Goal: Task Accomplishment & Management: Manage account settings

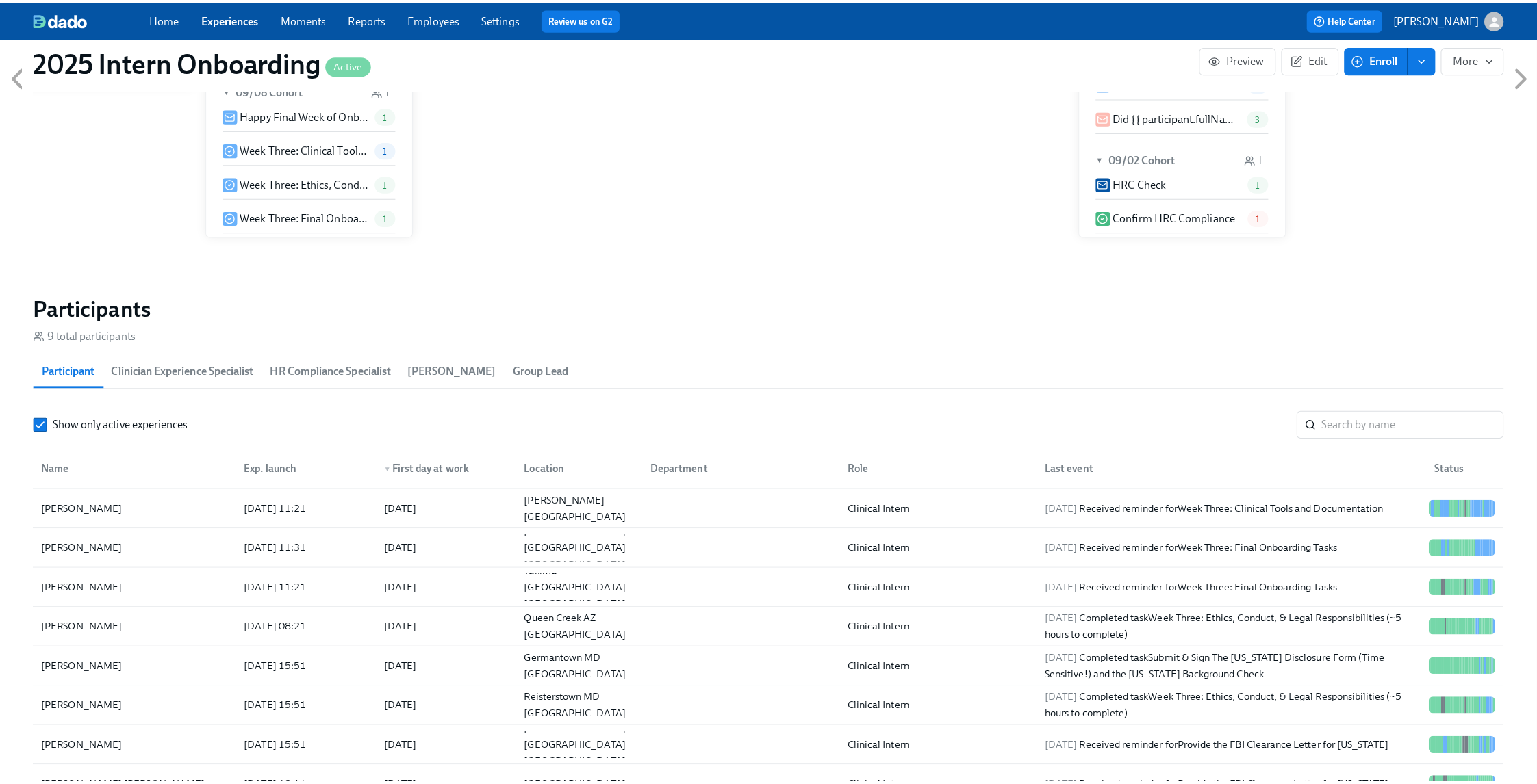
scroll to position [894, 0]
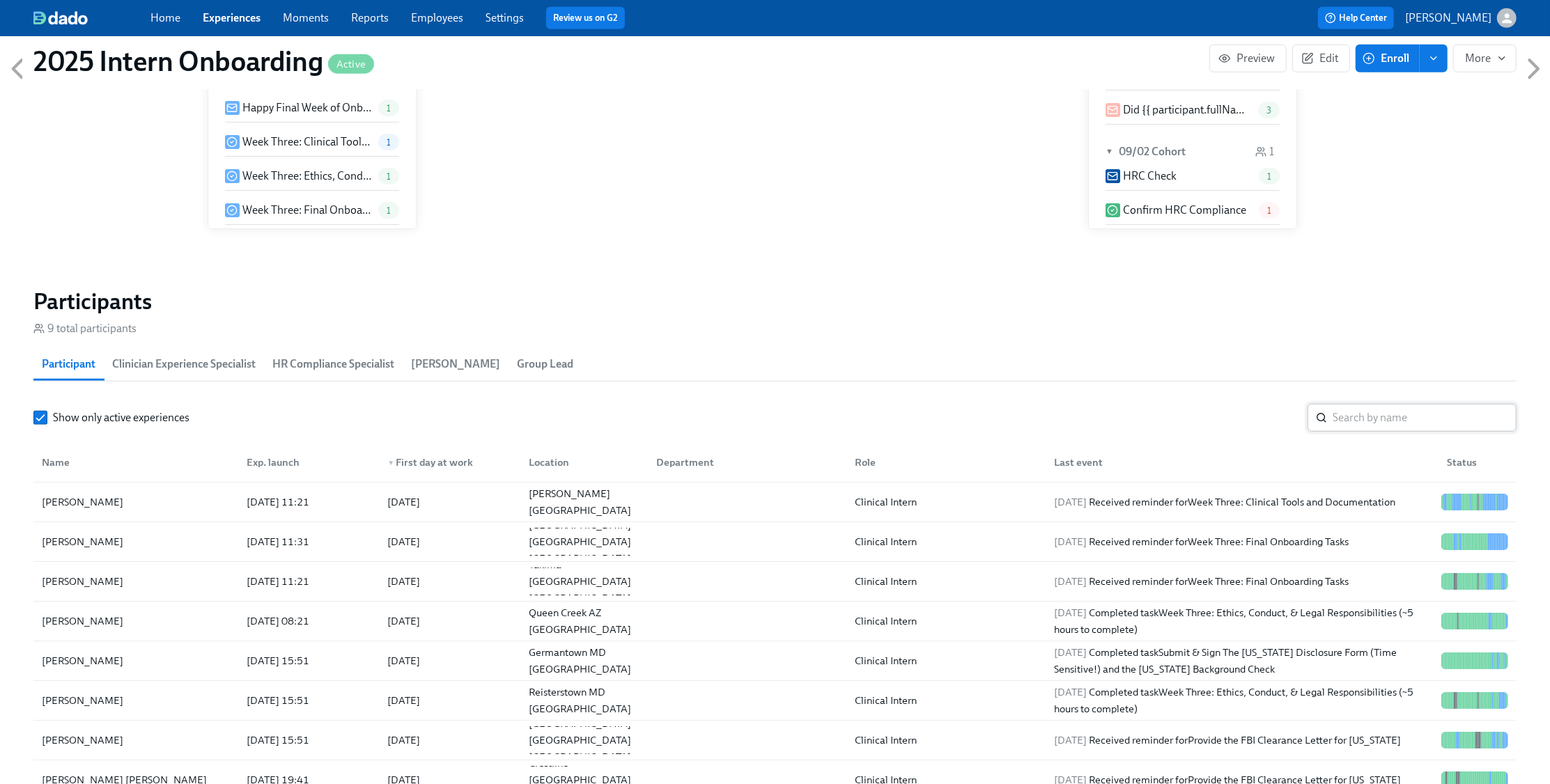
click at [1410, 423] on input "search" at bounding box center [1424, 417] width 184 height 28
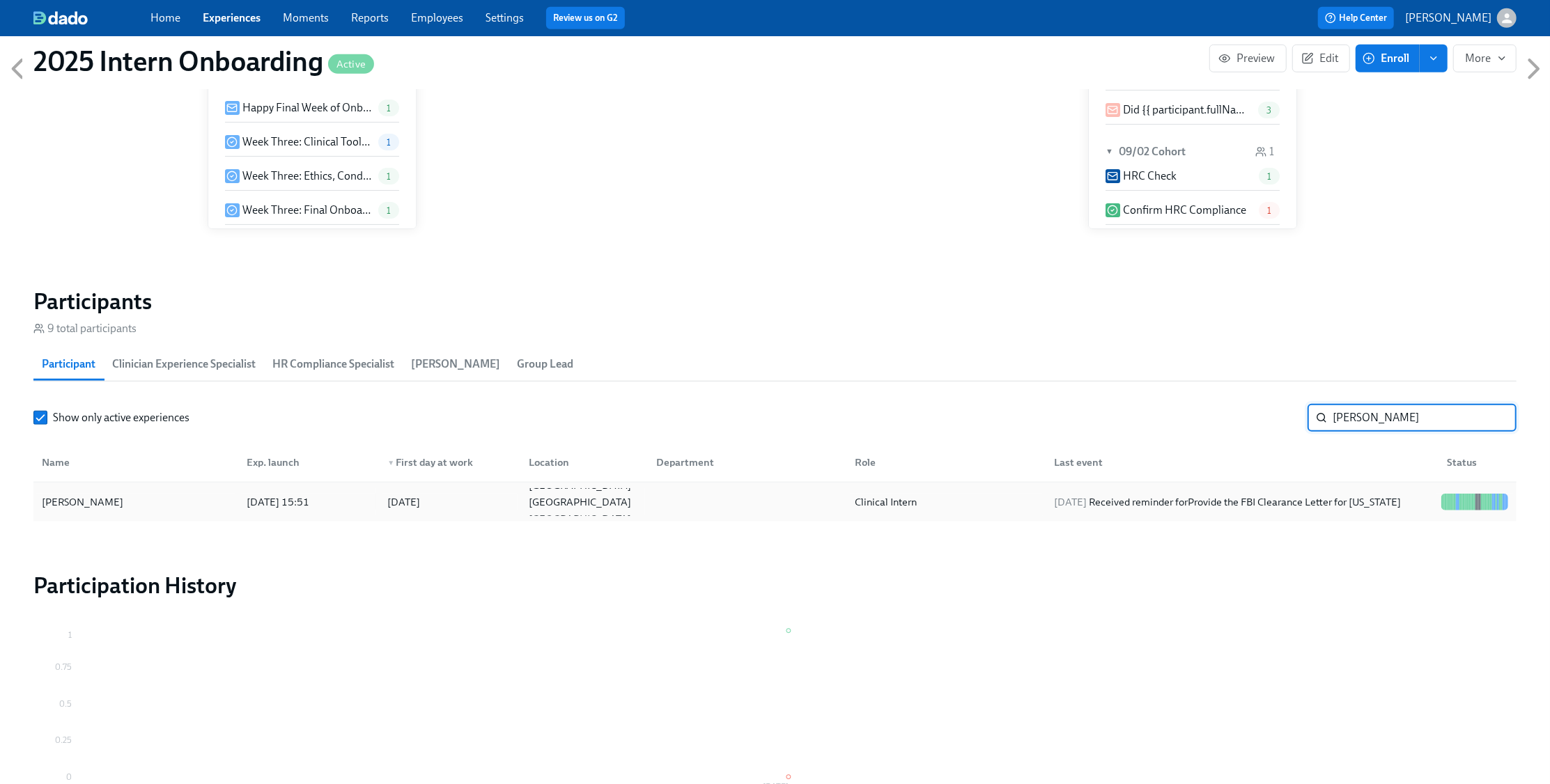
type input "kate"
click at [1384, 502] on div "2025/10/01 Received reminder for Provide the FBI Clearance Letter for Pennsylva…" at bounding box center [1227, 502] width 358 height 16
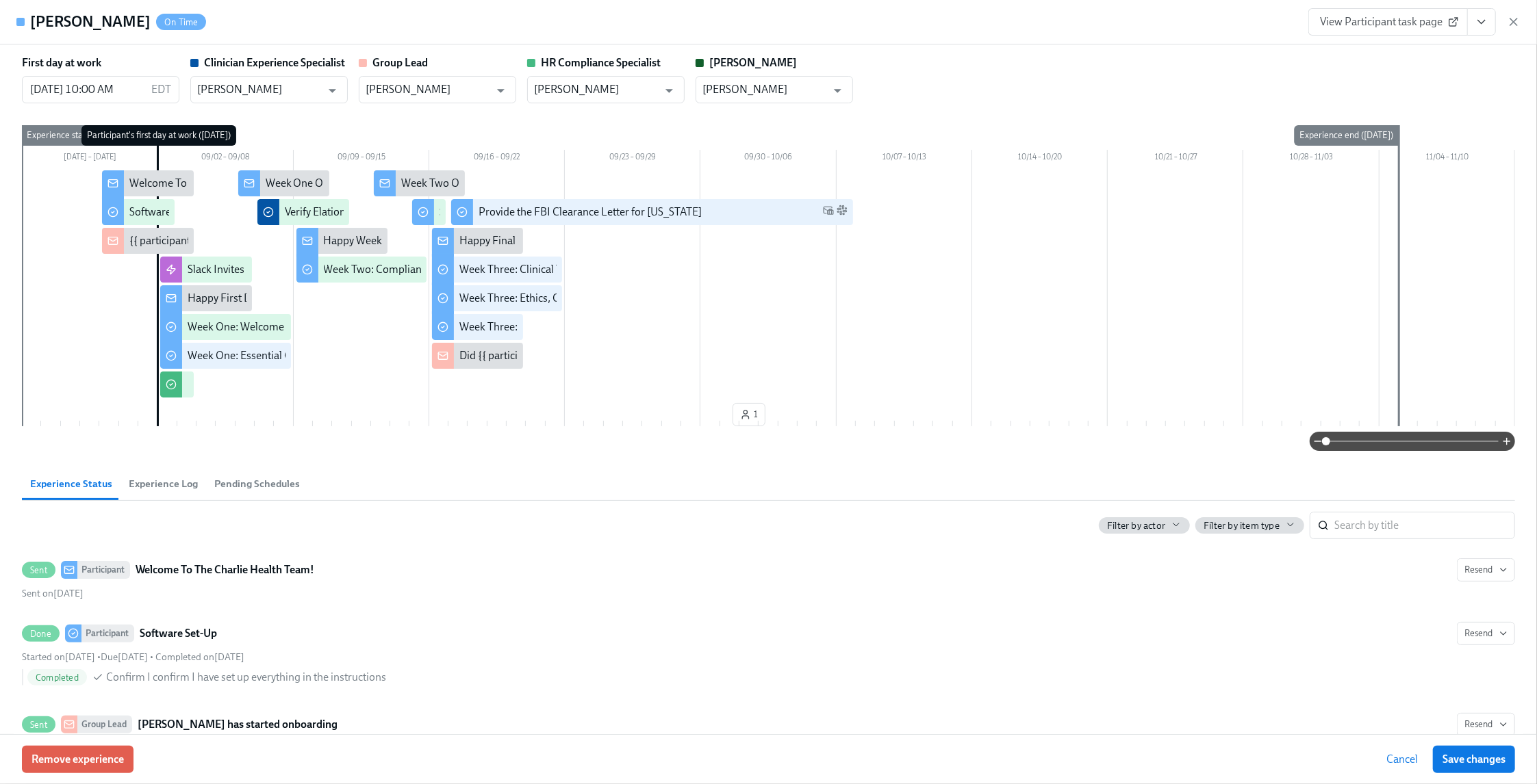
click at [1480, 30] on button "View task page" at bounding box center [1481, 21] width 29 height 27
click at [1438, 54] on link "View Clinician Experience Specialist task page" at bounding box center [1402, 53] width 211 height 15
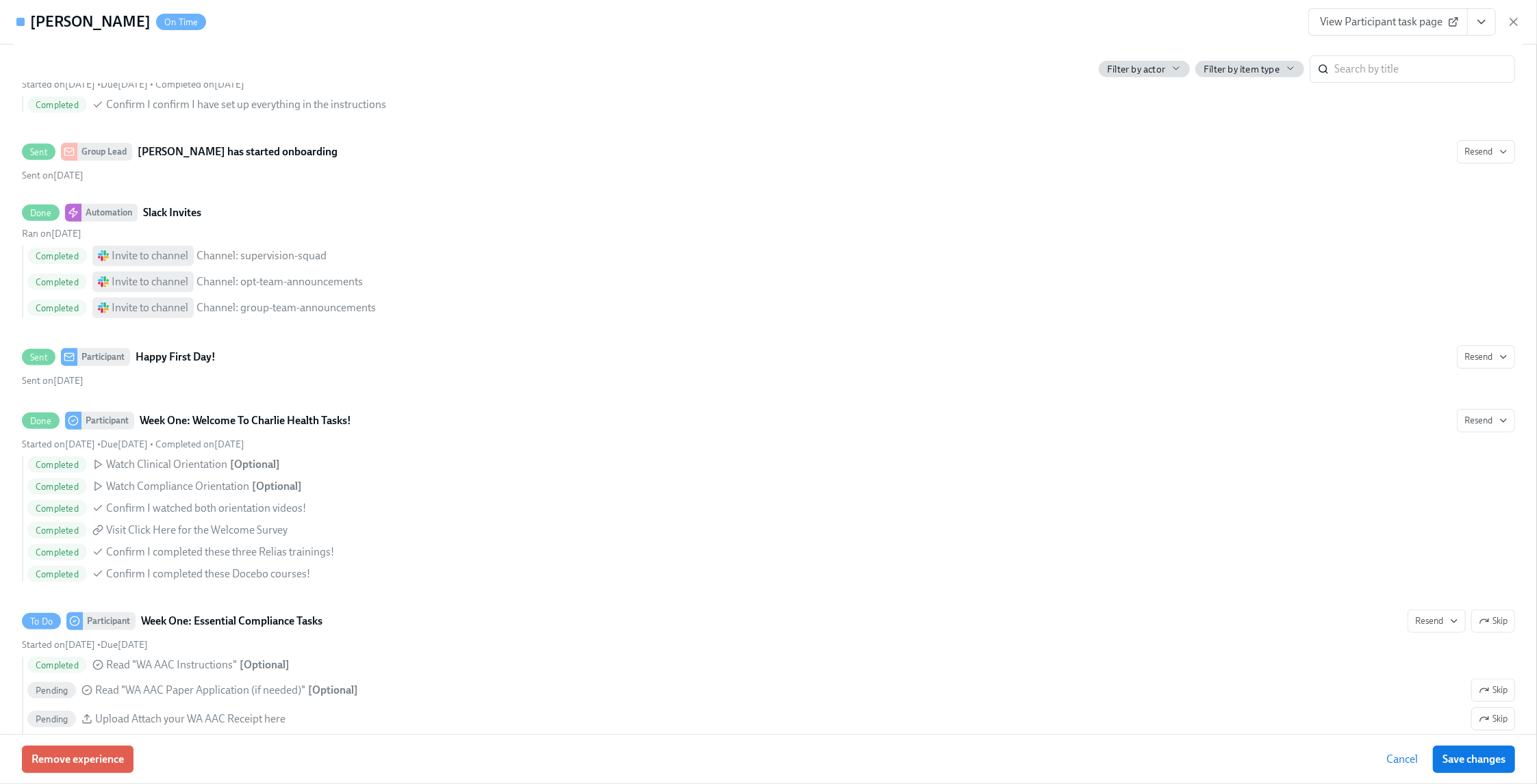
scroll to position [582, 0]
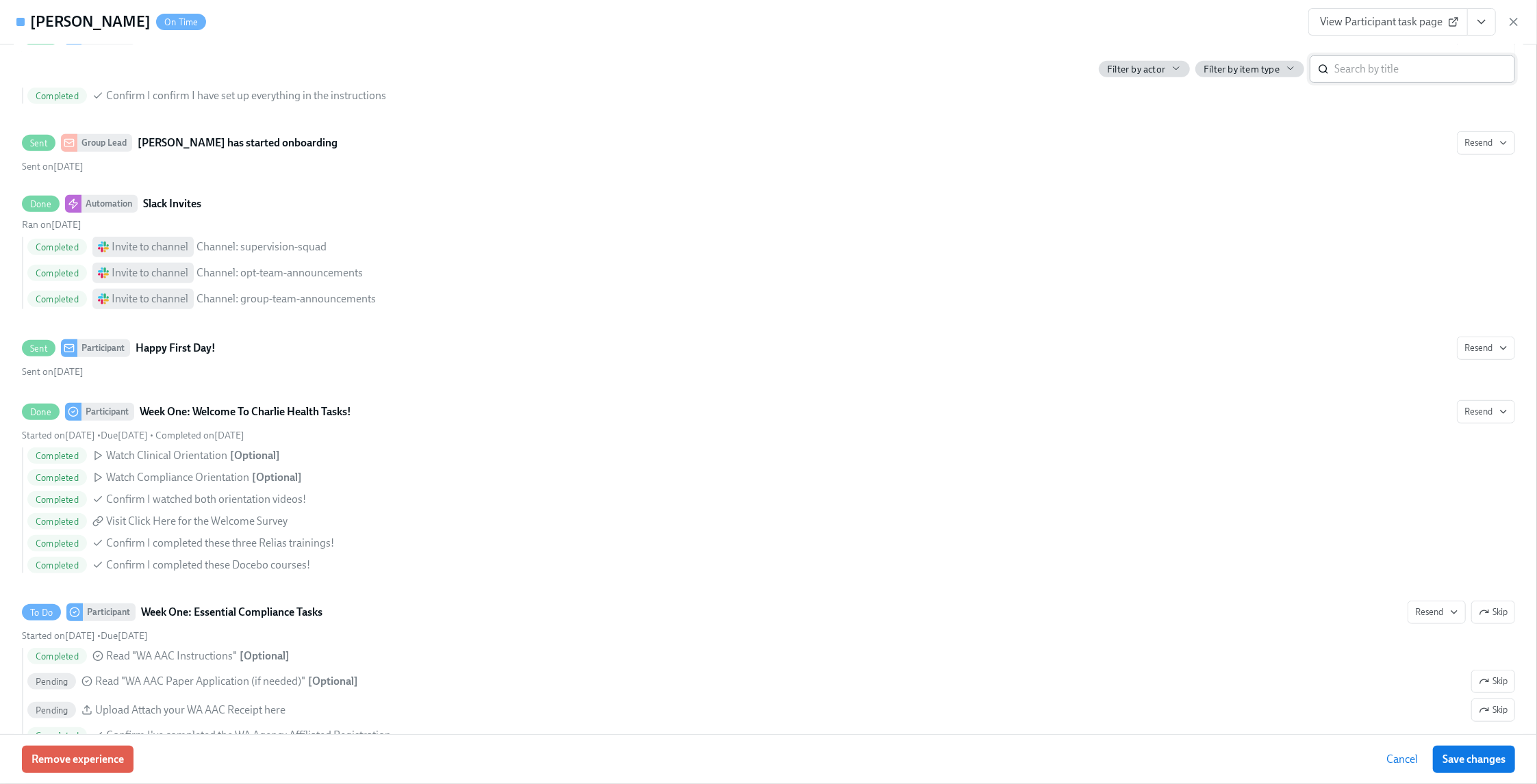
click at [1338, 78] on input "search" at bounding box center [1425, 68] width 181 height 27
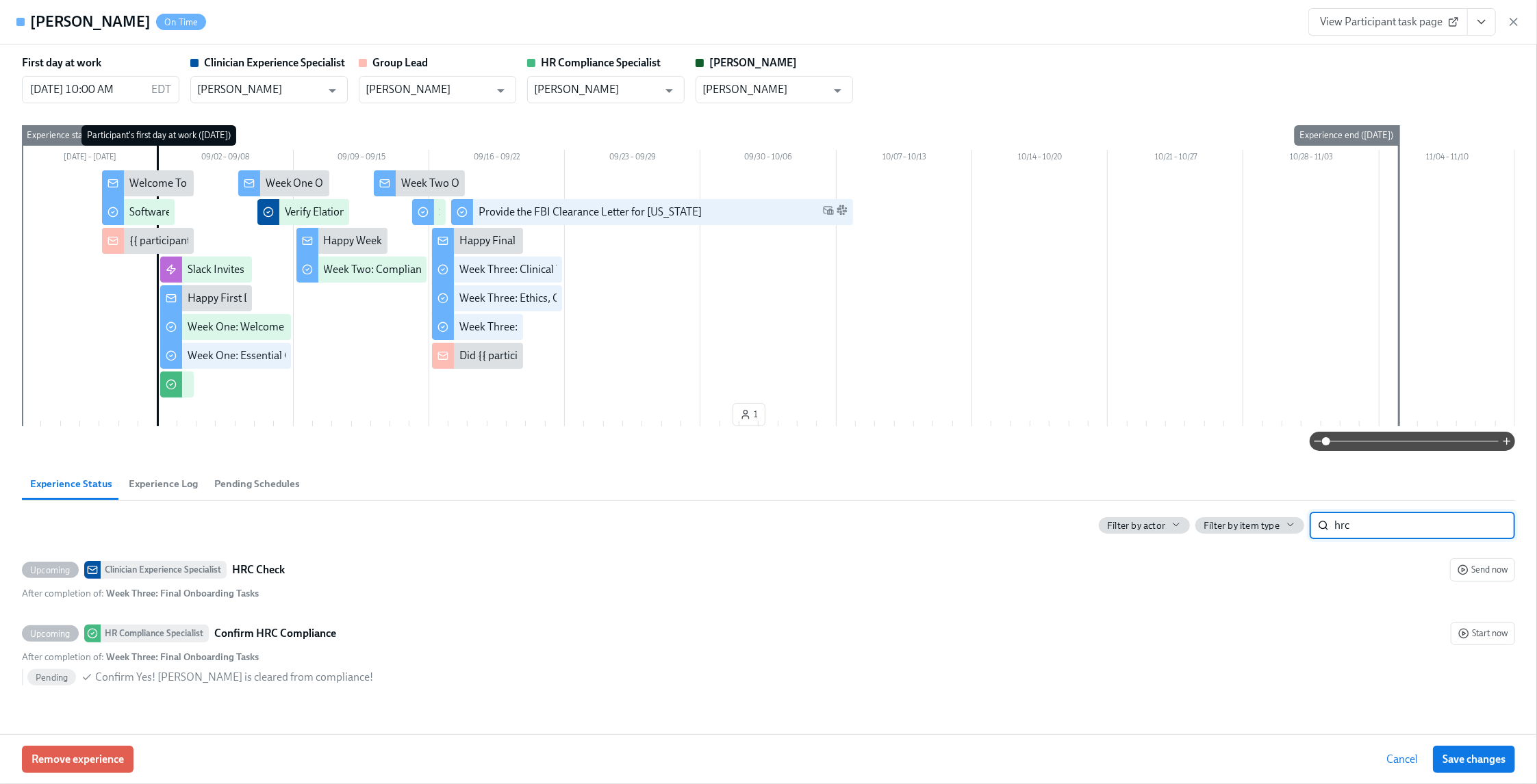
scroll to position [0, 0]
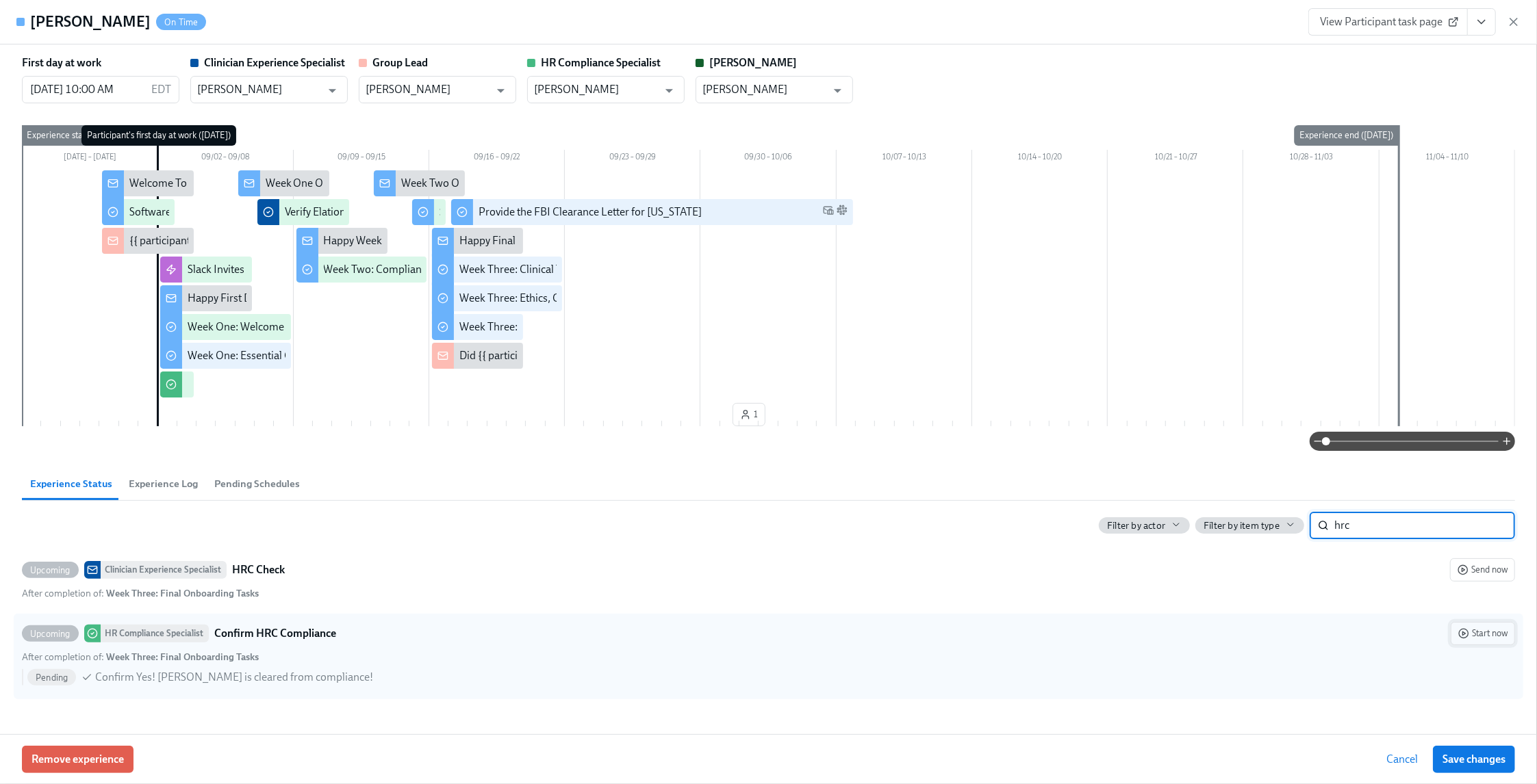
type input "hrc"
click at [1492, 641] on span "Start now" at bounding box center [1483, 633] width 49 height 14
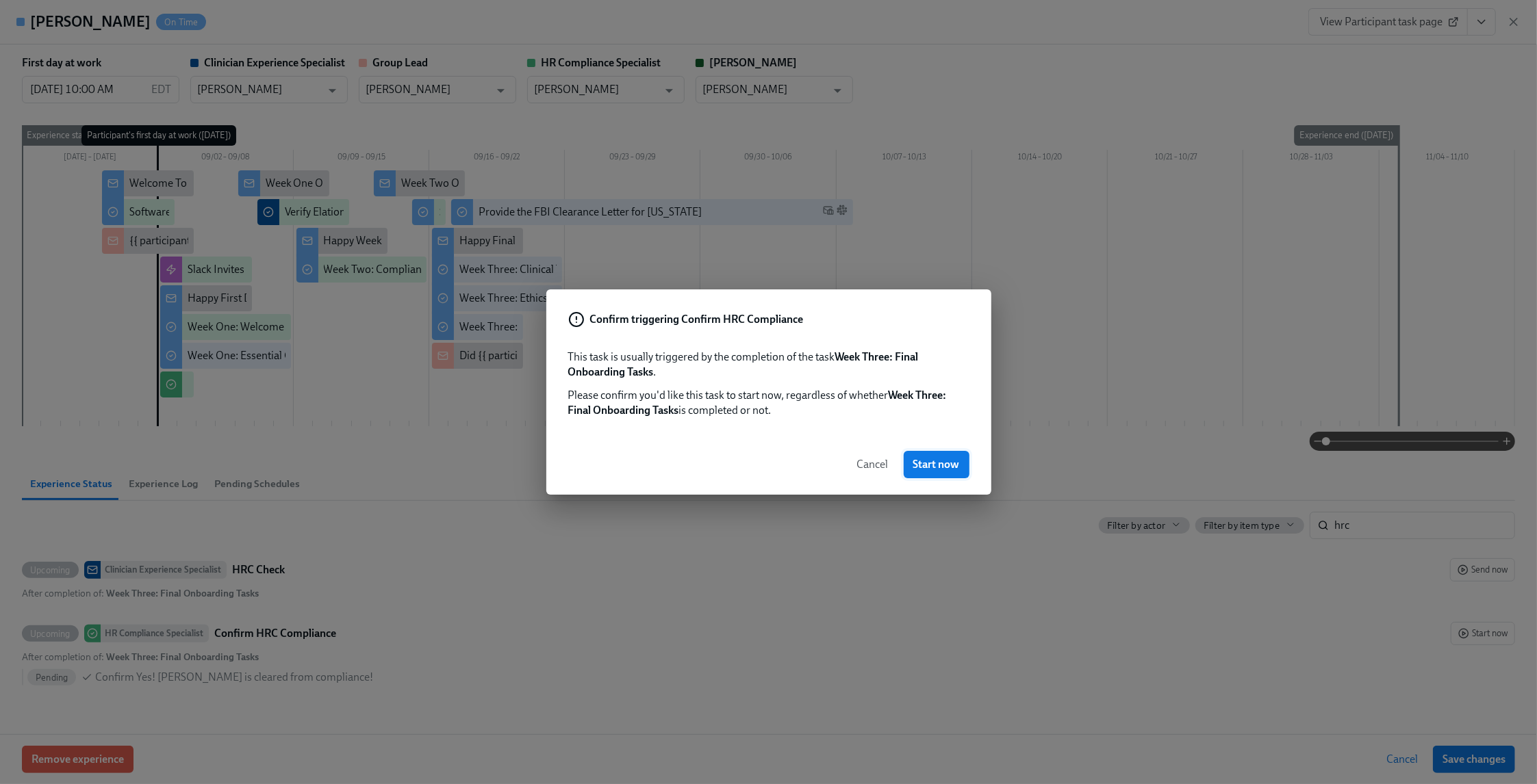
click at [951, 459] on span "Start now" at bounding box center [936, 465] width 46 height 14
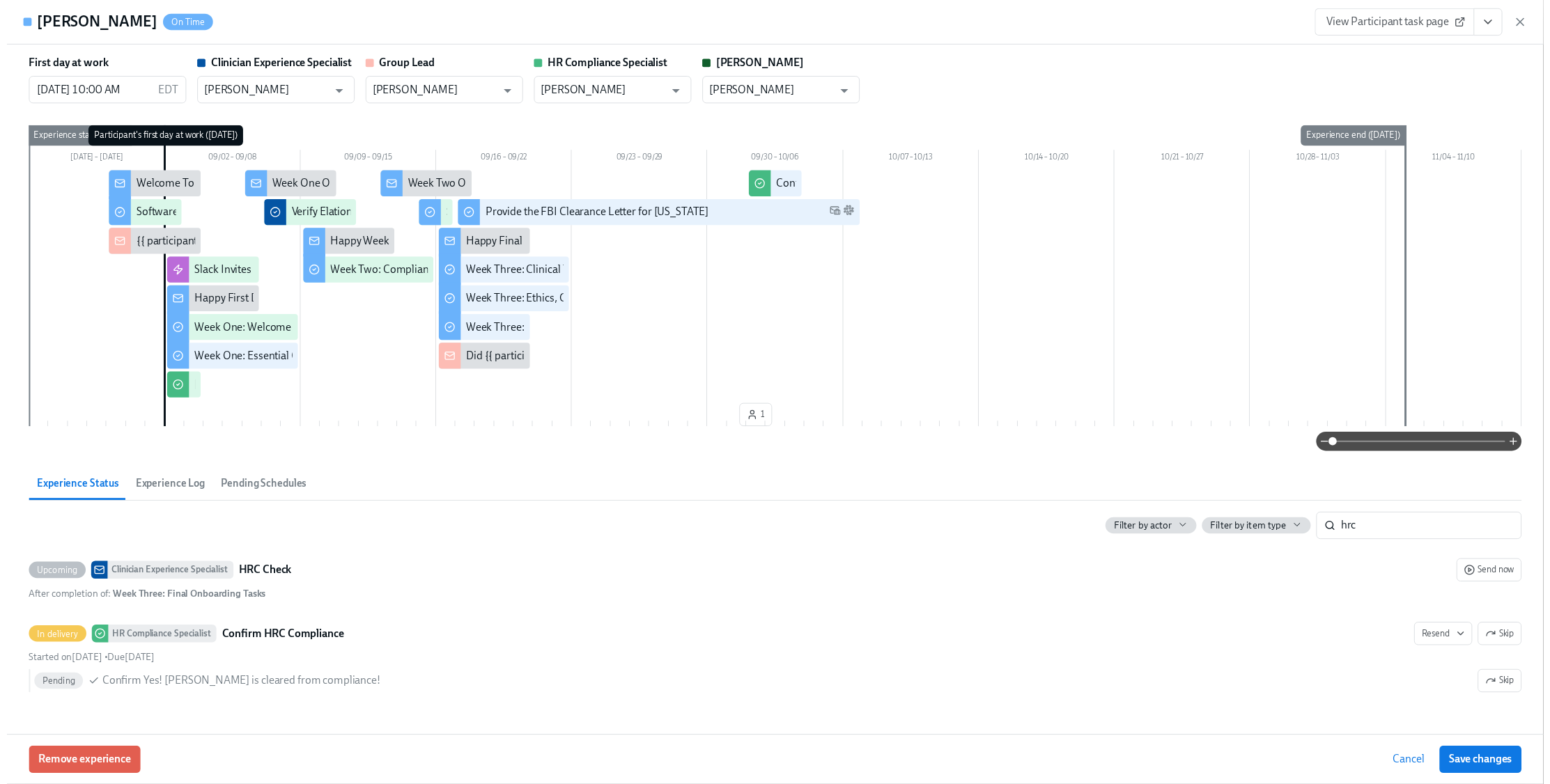
scroll to position [0, 4008]
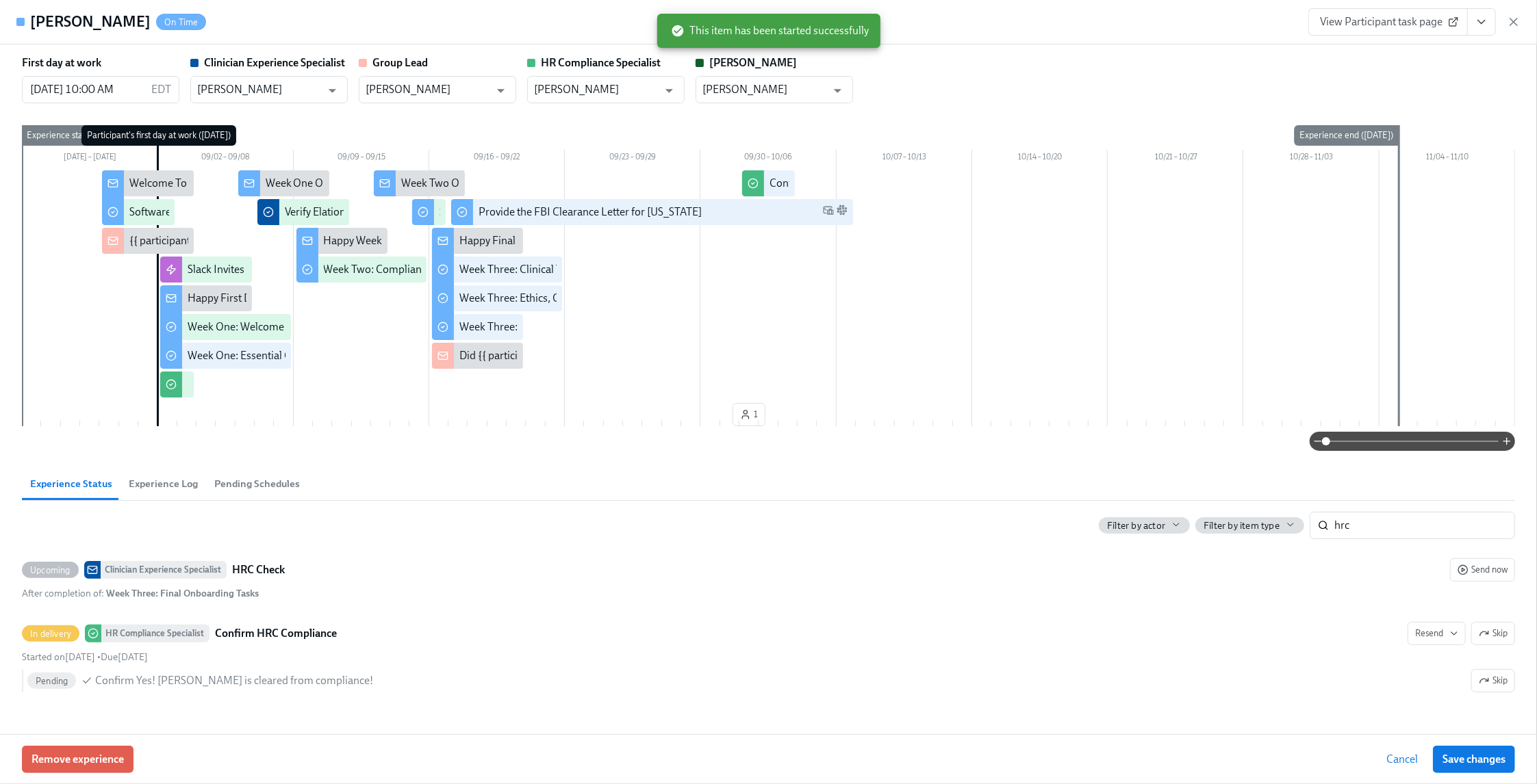
click at [1480, 23] on icon "View task page" at bounding box center [1481, 22] width 7 height 4
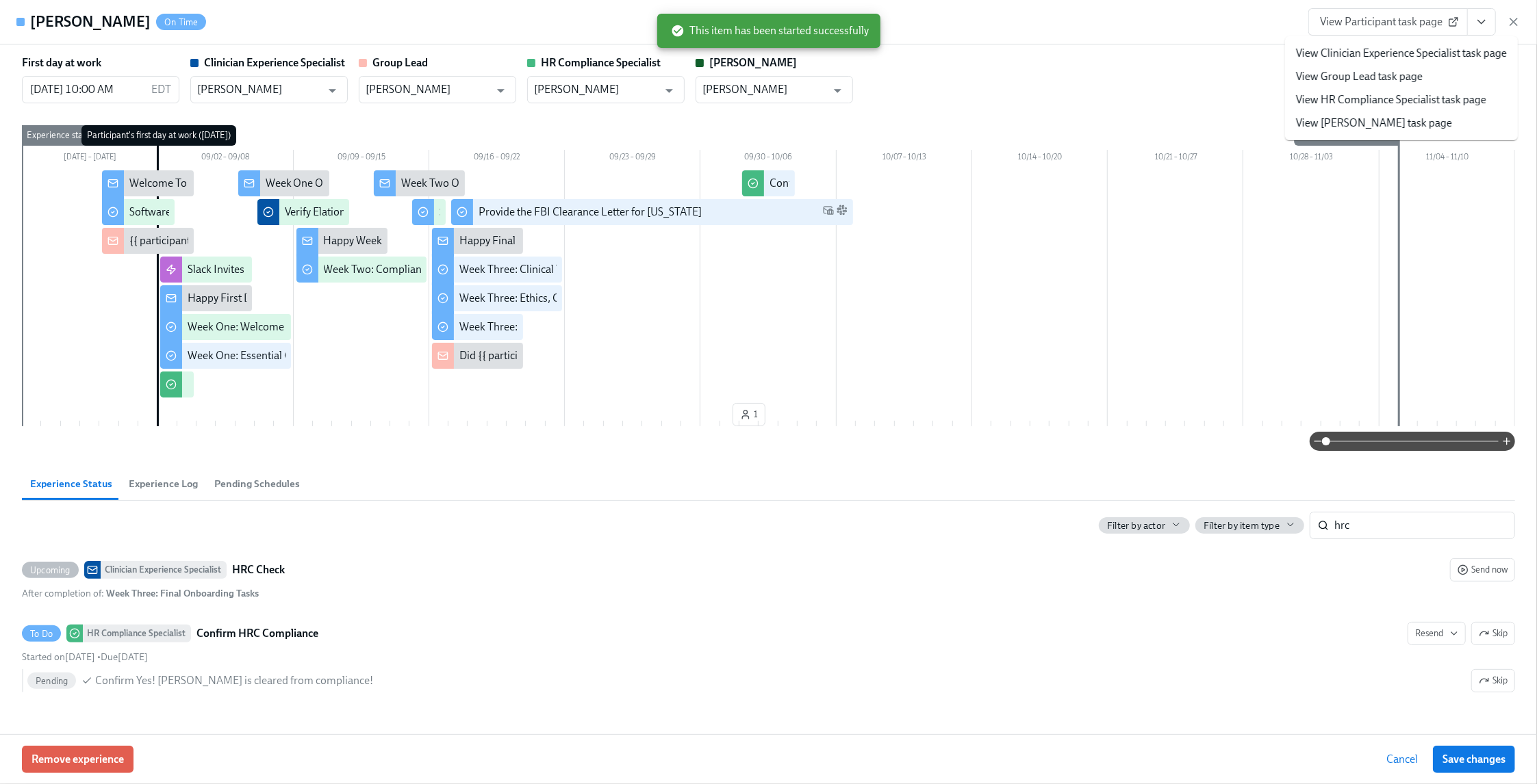
click at [1433, 101] on link "View HR Compliance Specialist task page" at bounding box center [1391, 100] width 191 height 15
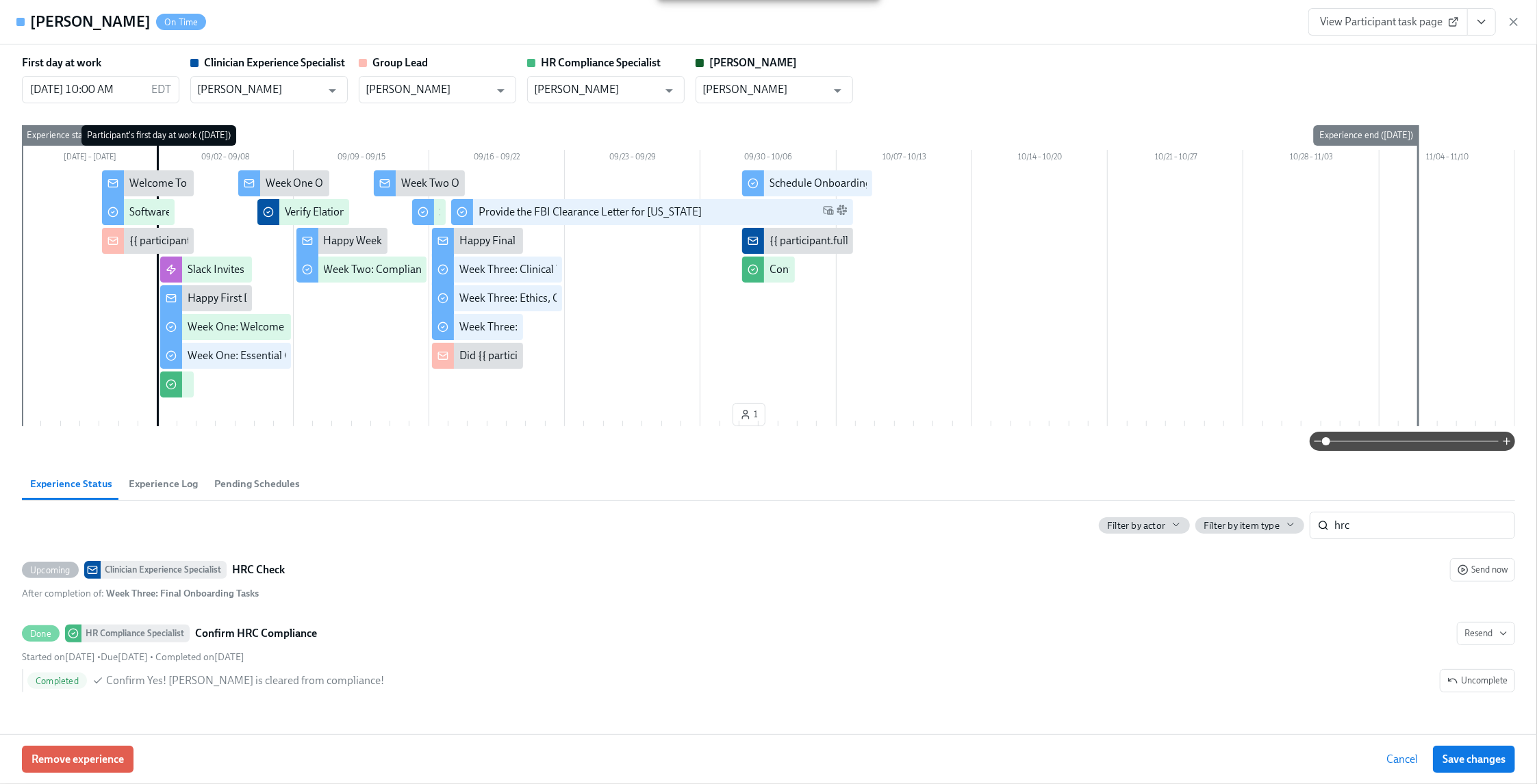
click at [1421, 26] on span "View Participant task page" at bounding box center [1388, 21] width 136 height 14
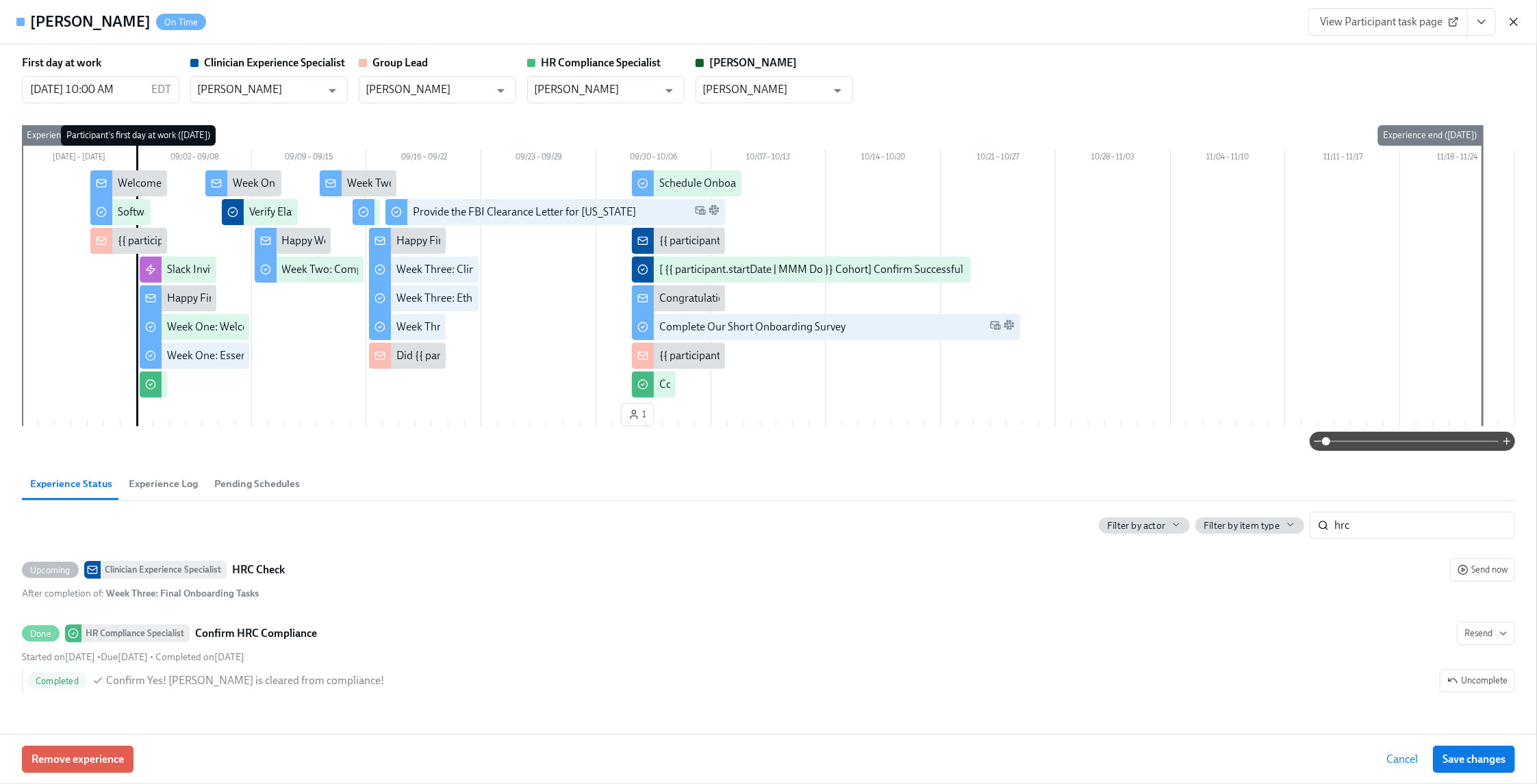
click at [1509, 22] on icon "button" at bounding box center [1513, 21] width 14 height 14
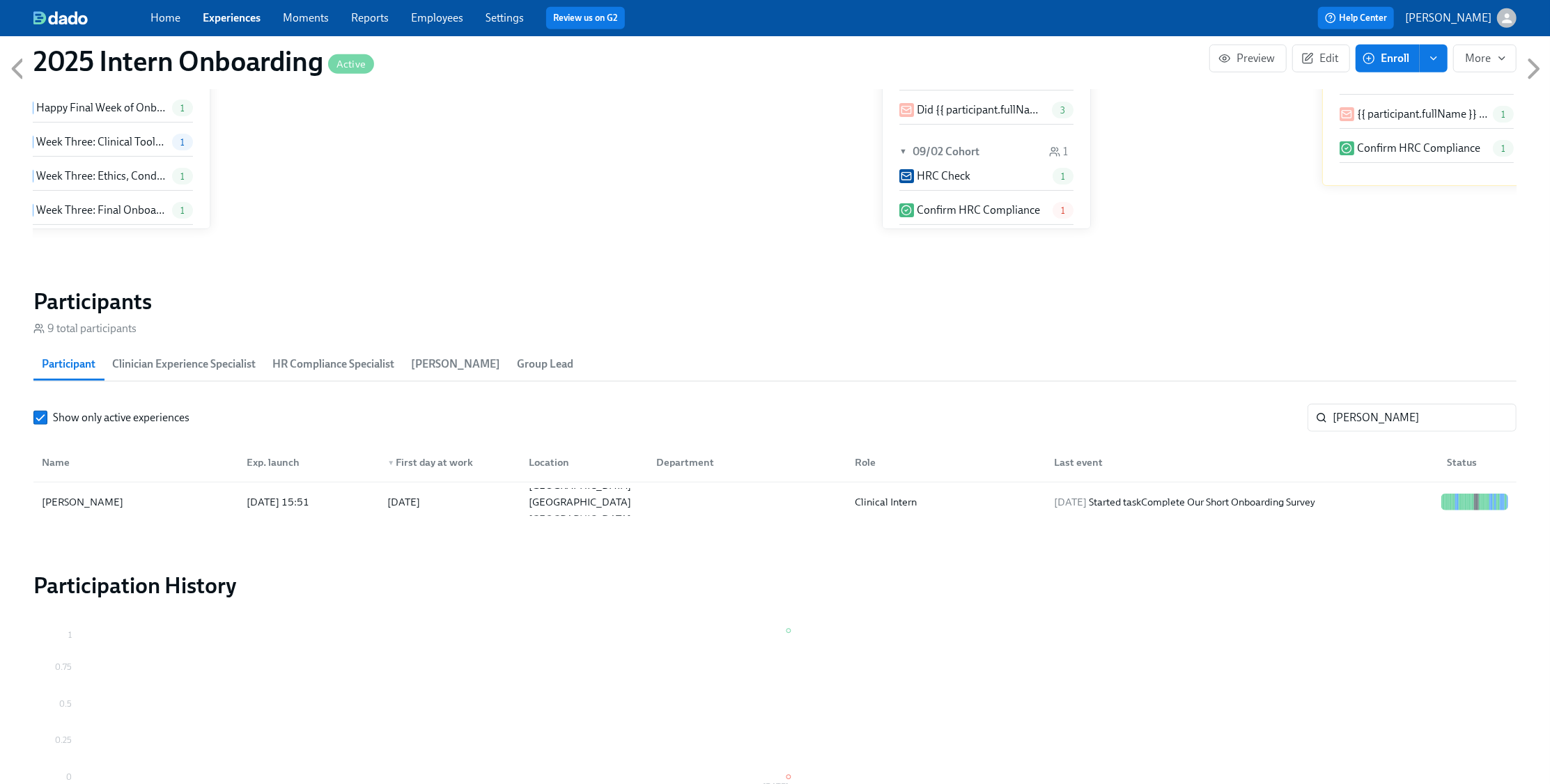
scroll to position [0, 4008]
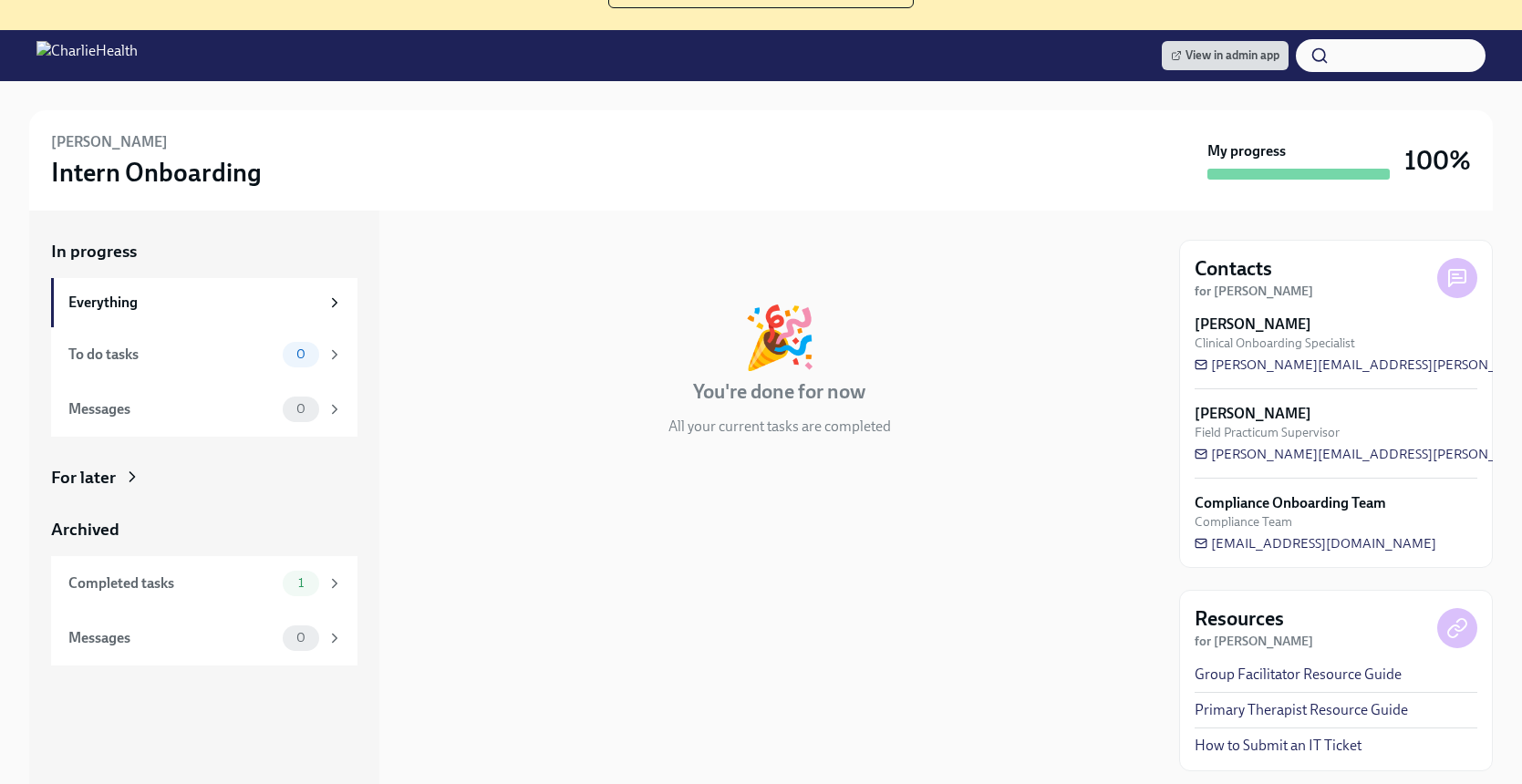
scroll to position [205, 0]
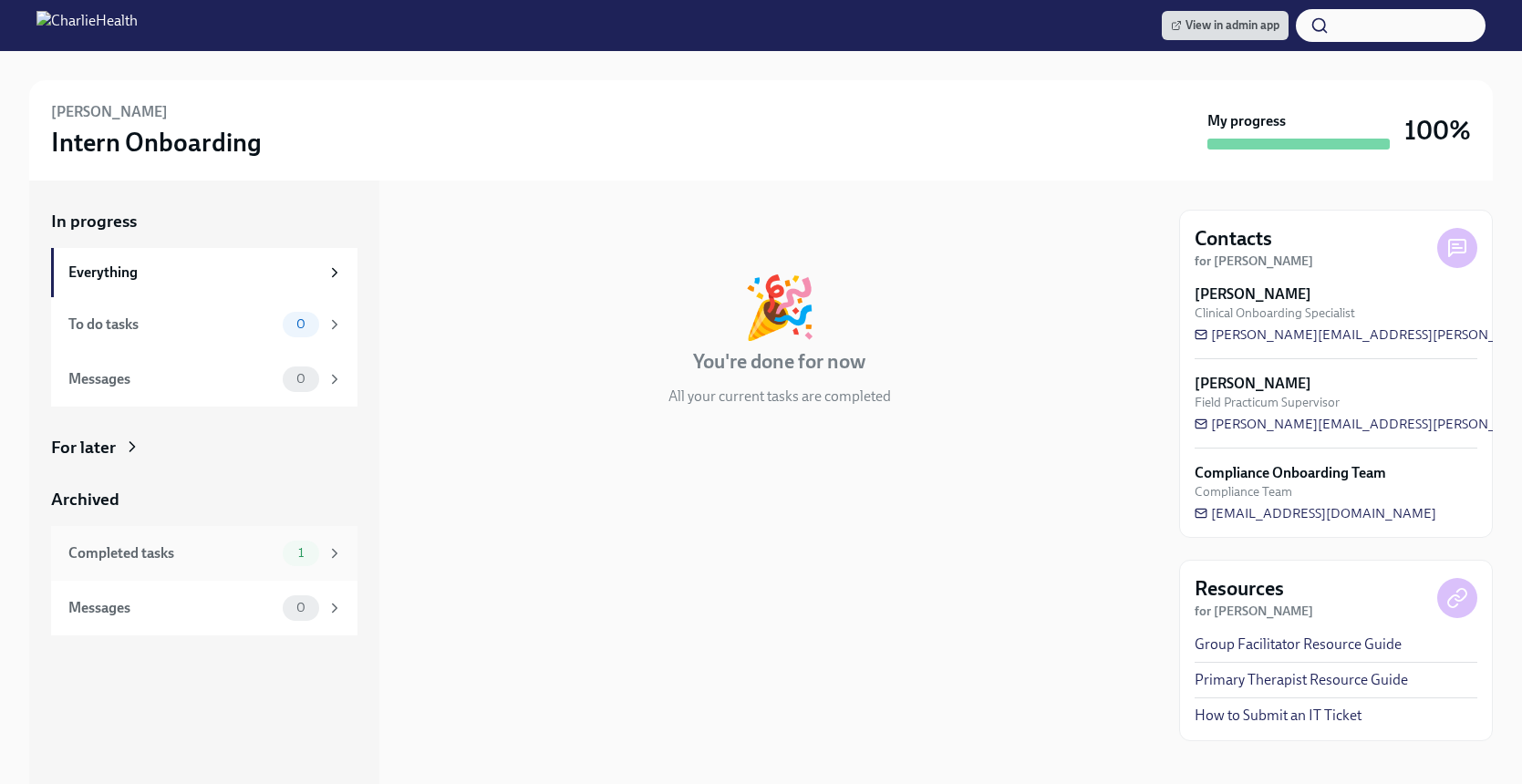
click at [297, 548] on span "1" at bounding box center [301, 553] width 27 height 14
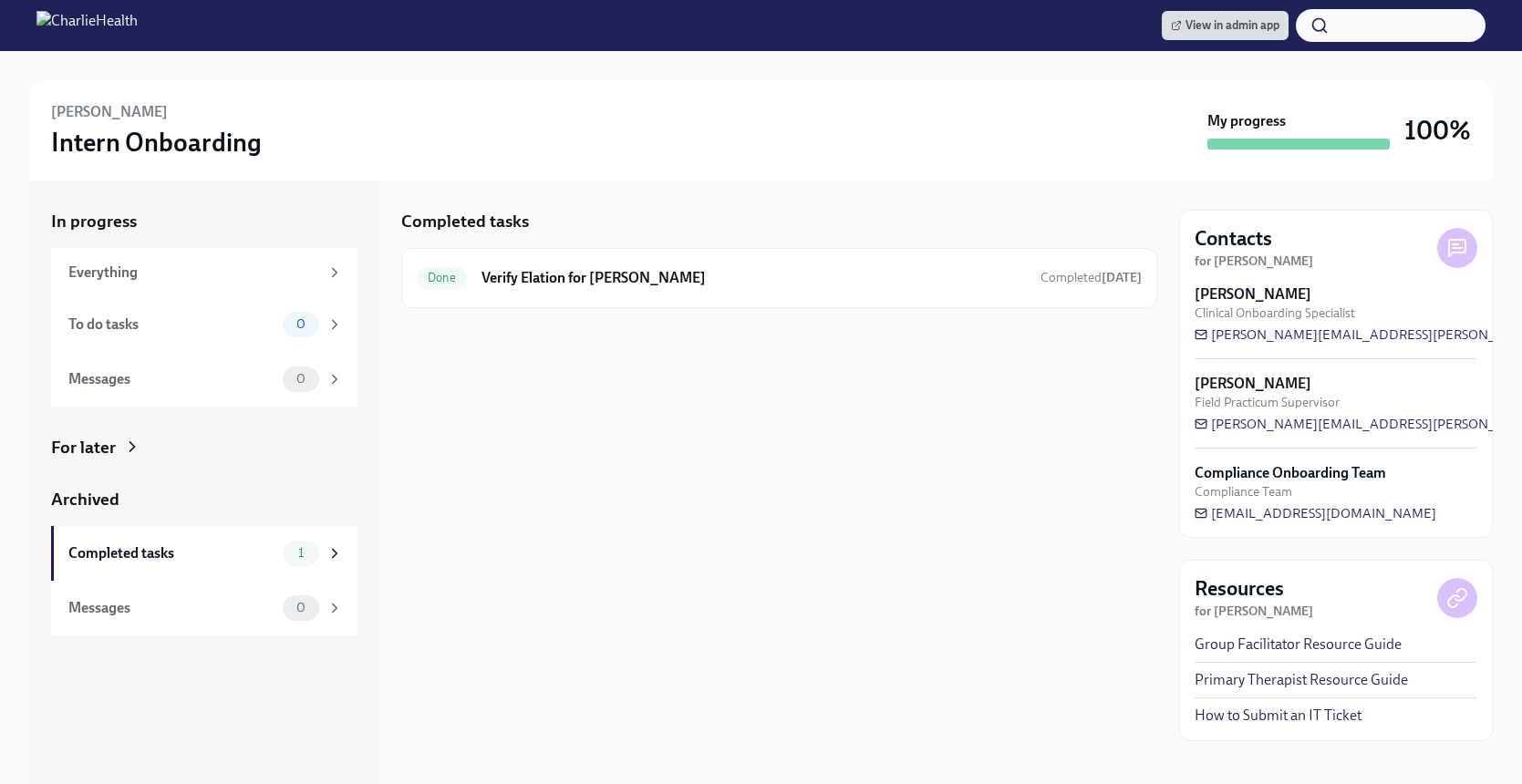
click at [206, 452] on div "For later" at bounding box center [204, 448] width 307 height 24
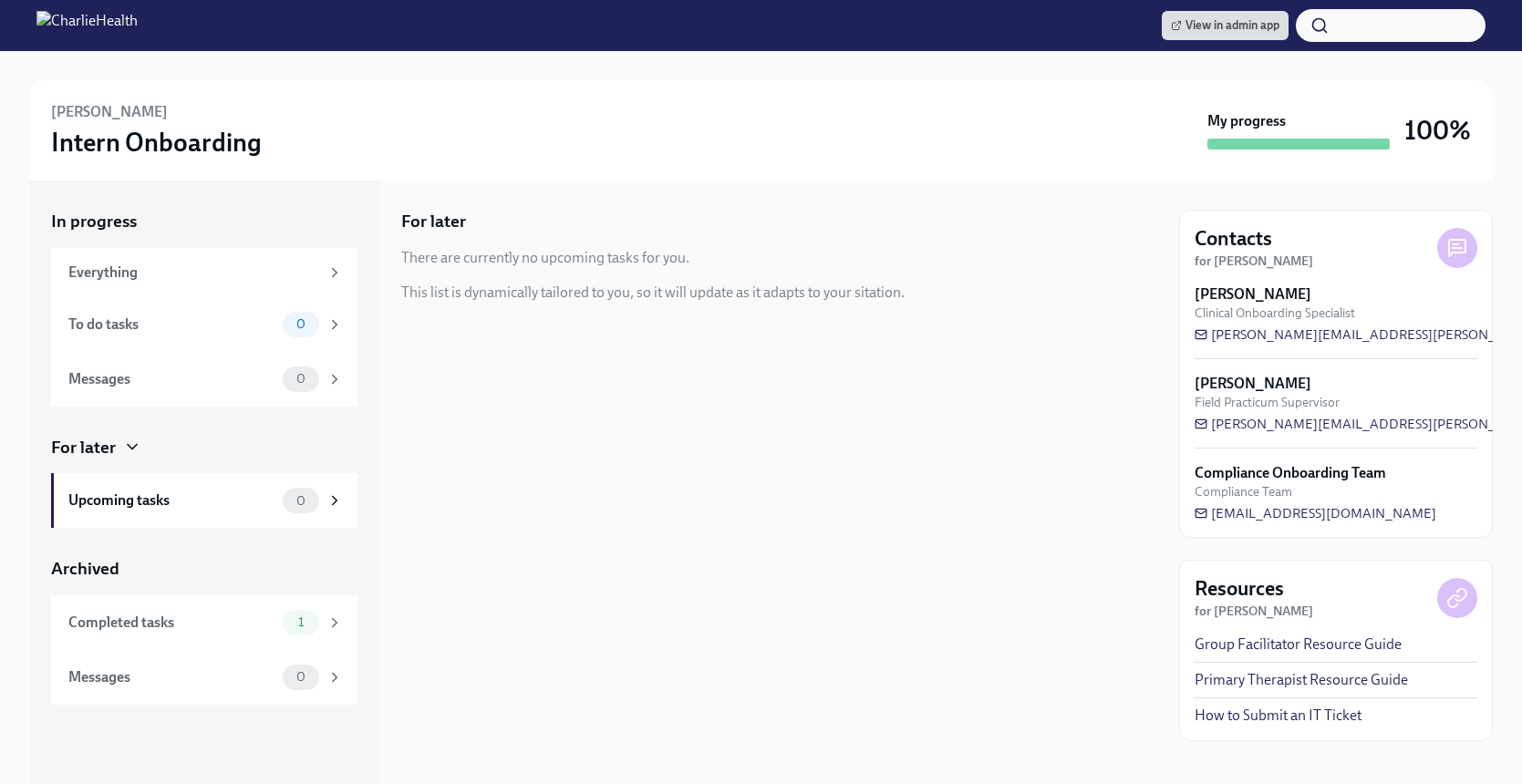
click at [206, 452] on div "For later" at bounding box center [204, 448] width 307 height 24
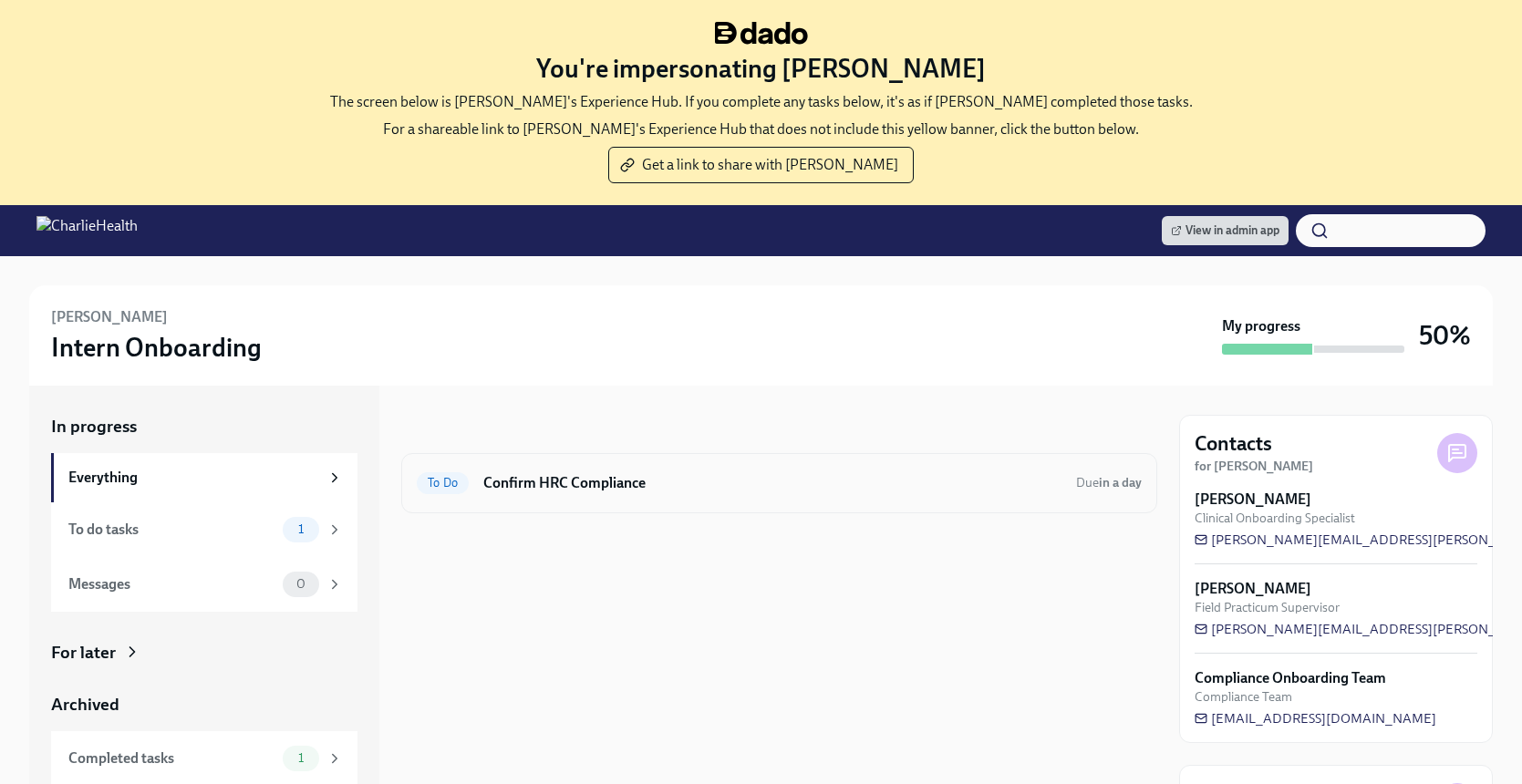
click at [663, 496] on div "To Do Confirm HRC Compliance Due in a day" at bounding box center [779, 483] width 725 height 29
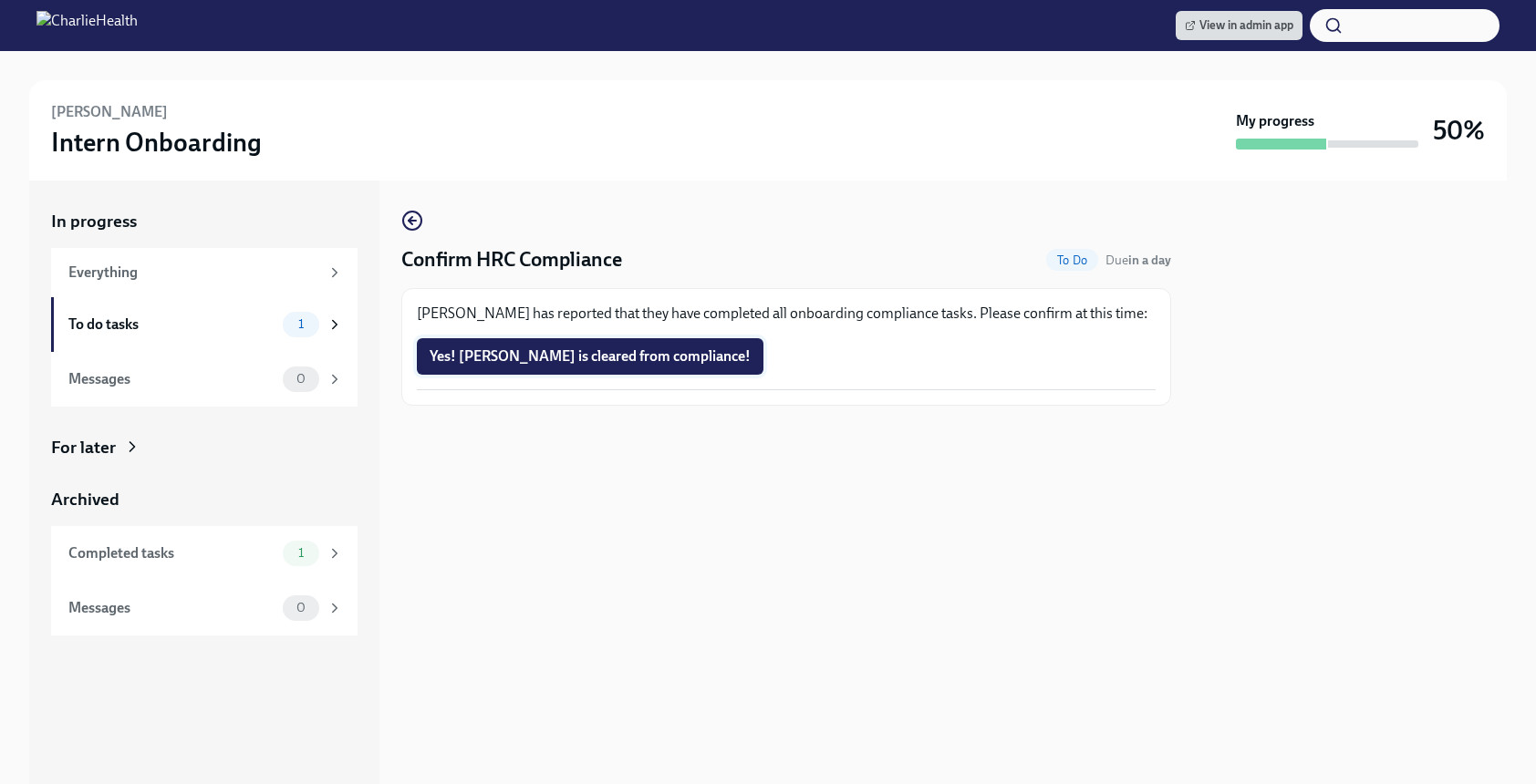
click at [624, 356] on span "Yes! Kate is cleared from compliance!" at bounding box center [590, 357] width 322 height 19
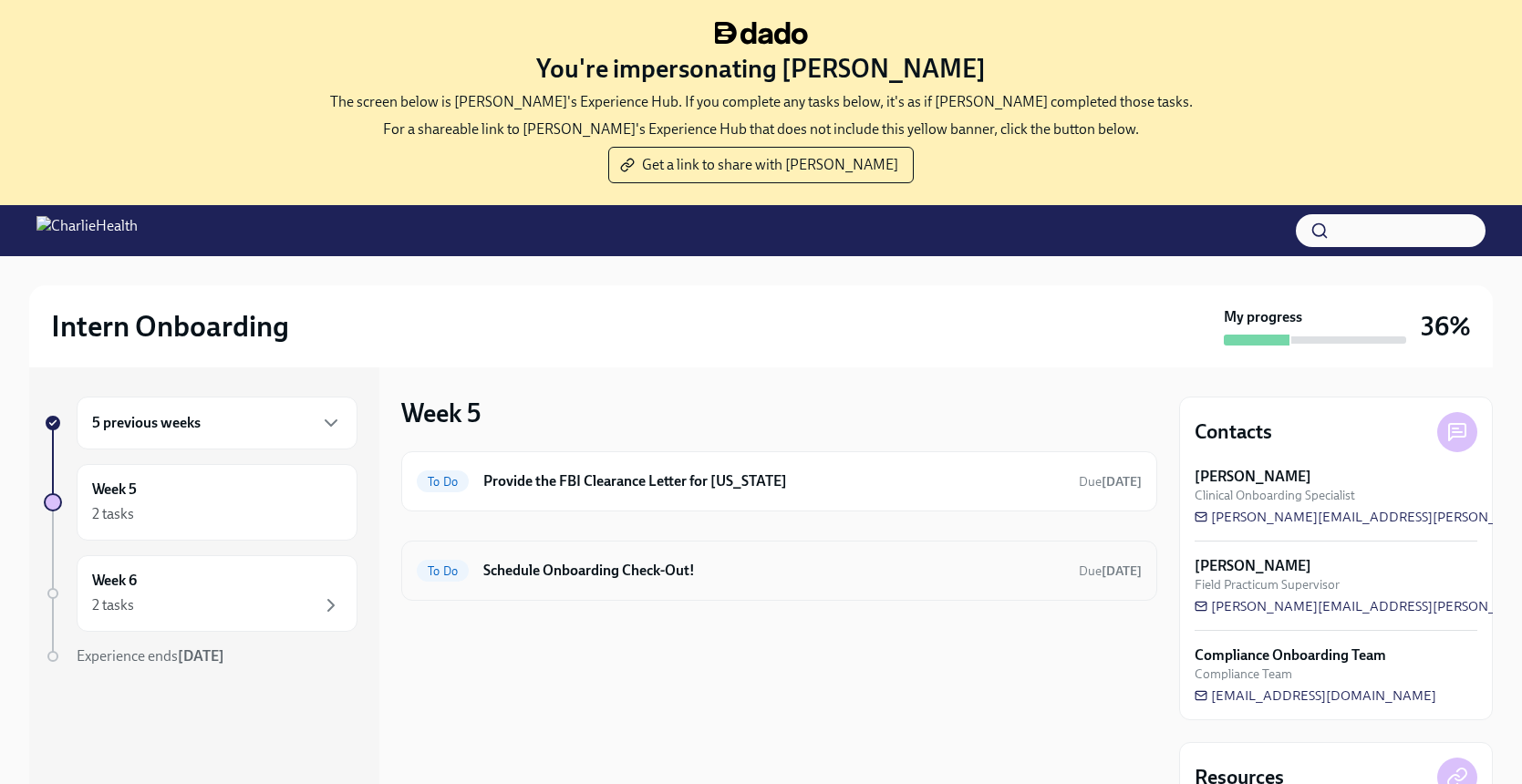
click at [641, 588] on div "To Do Schedule Onboarding Check-Out! Due [DATE]" at bounding box center [778, 570] width 756 height 60
click at [651, 547] on div "To Do Schedule Onboarding Check-Out! Due [DATE]" at bounding box center [778, 570] width 756 height 60
click at [652, 570] on h6 "Schedule Onboarding Check-Out!" at bounding box center [773, 570] width 581 height 20
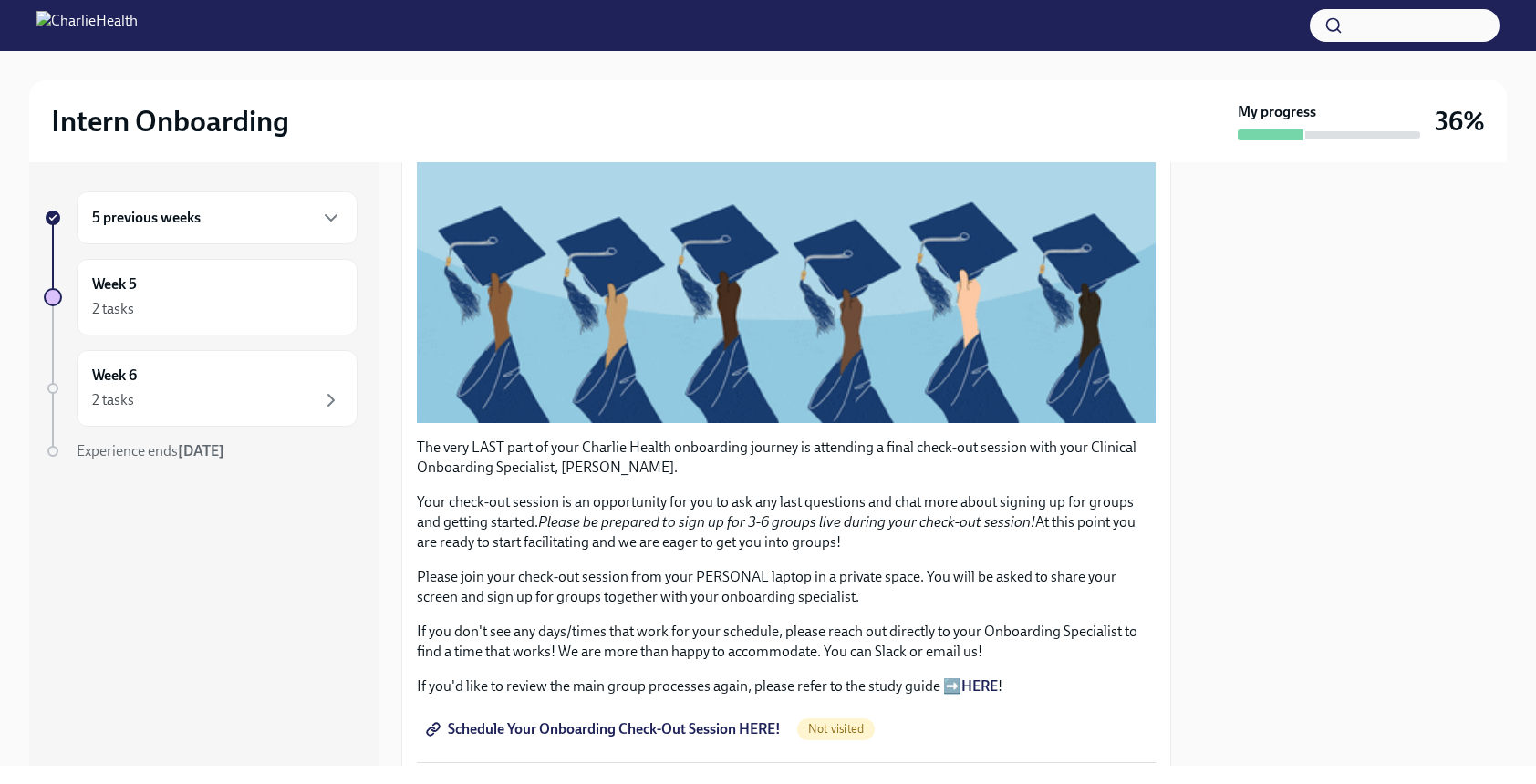
scroll to position [341, 0]
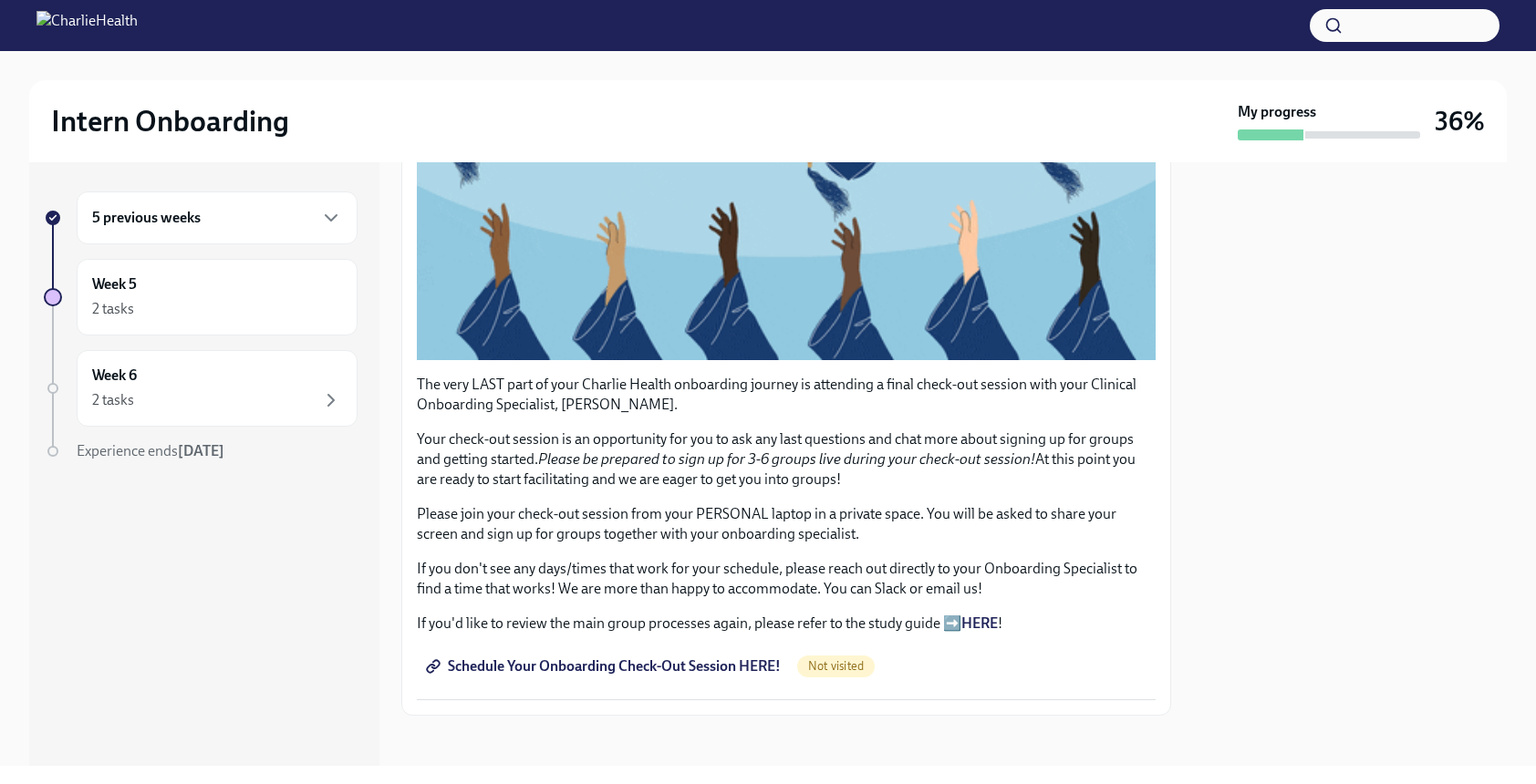
click at [692, 667] on link "Schedule Your Onboarding Check-Out Session HERE!" at bounding box center [605, 666] width 376 height 36
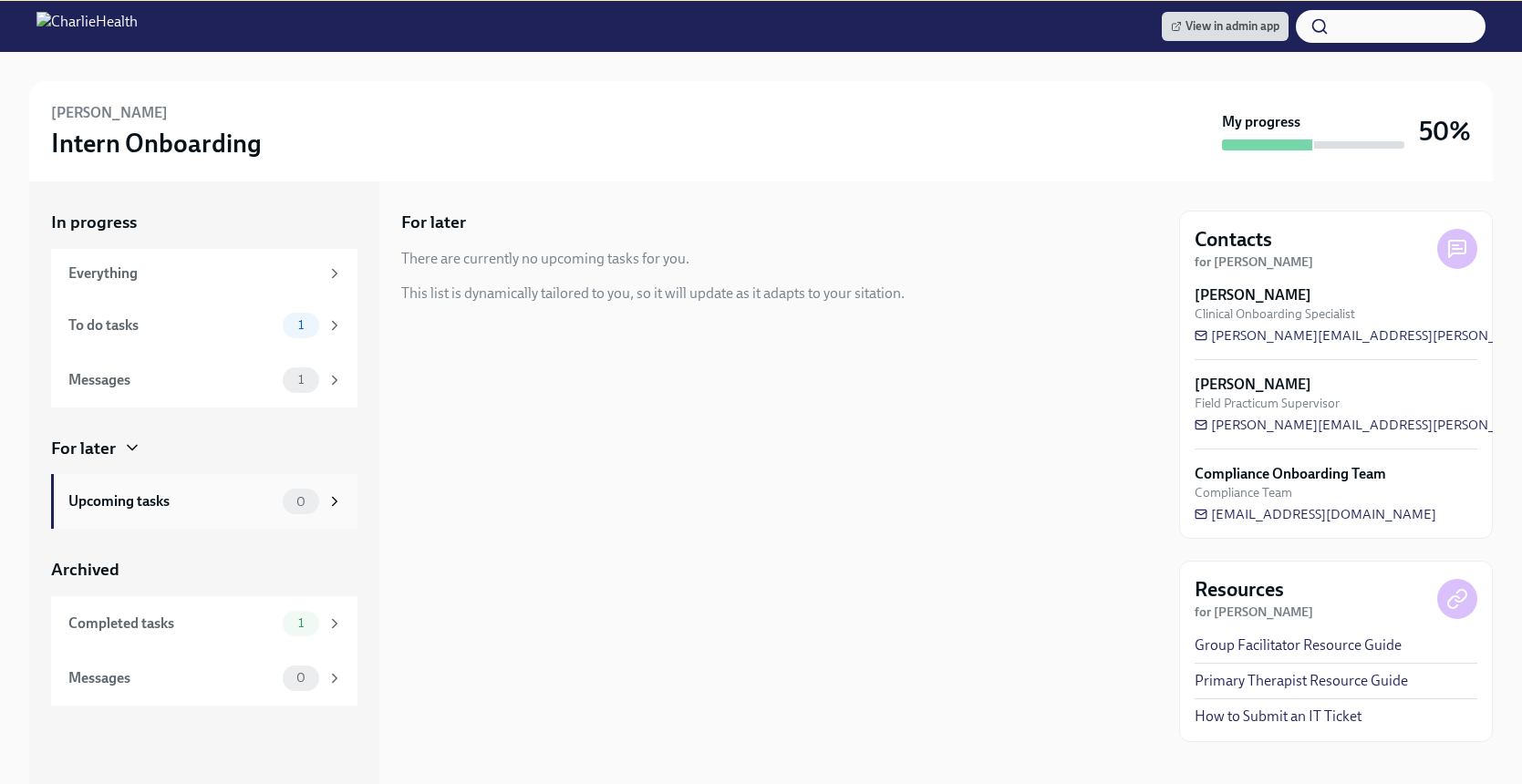
scroll to position [205, 0]
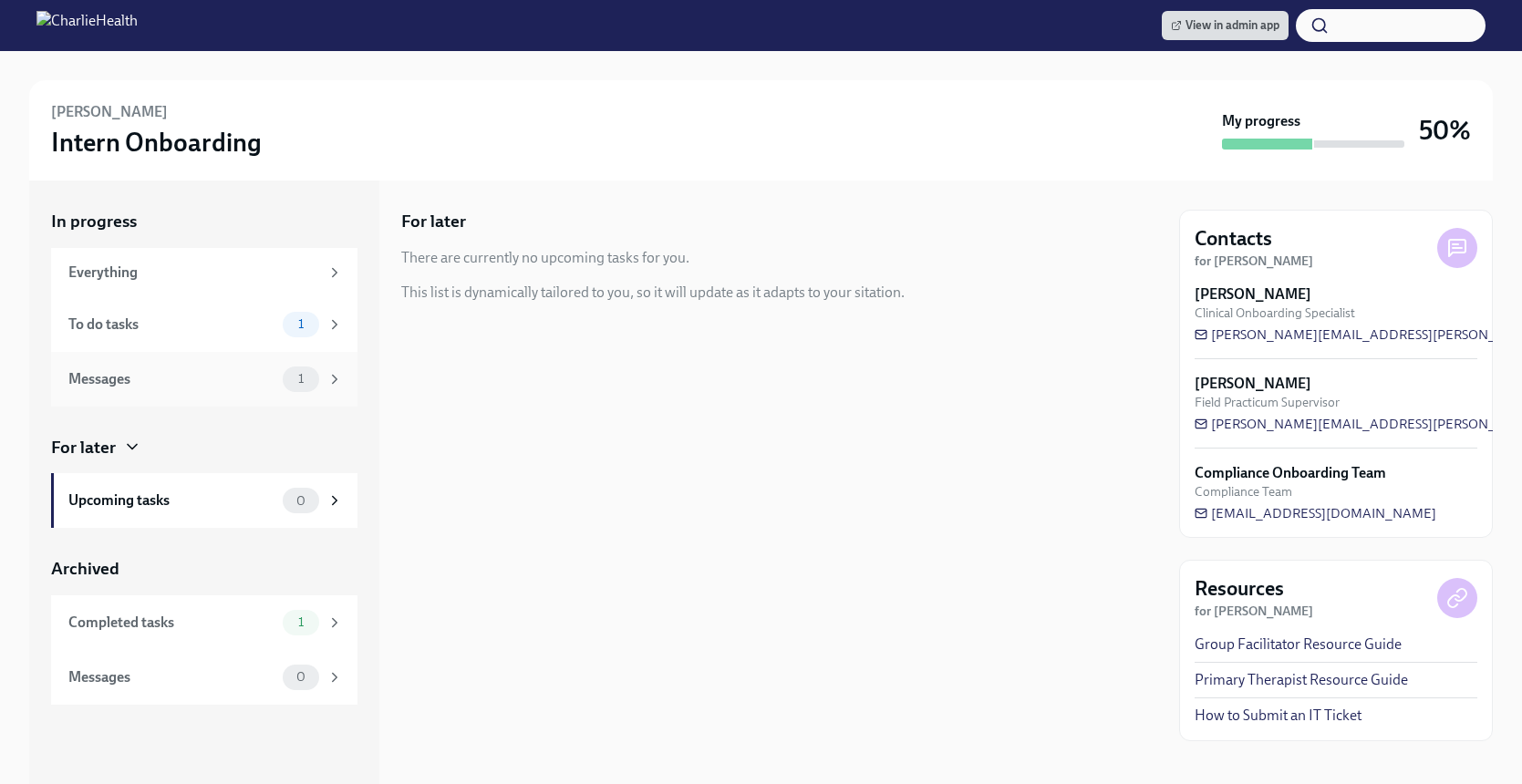
click at [166, 353] on div "Messages 1" at bounding box center [204, 379] width 307 height 55
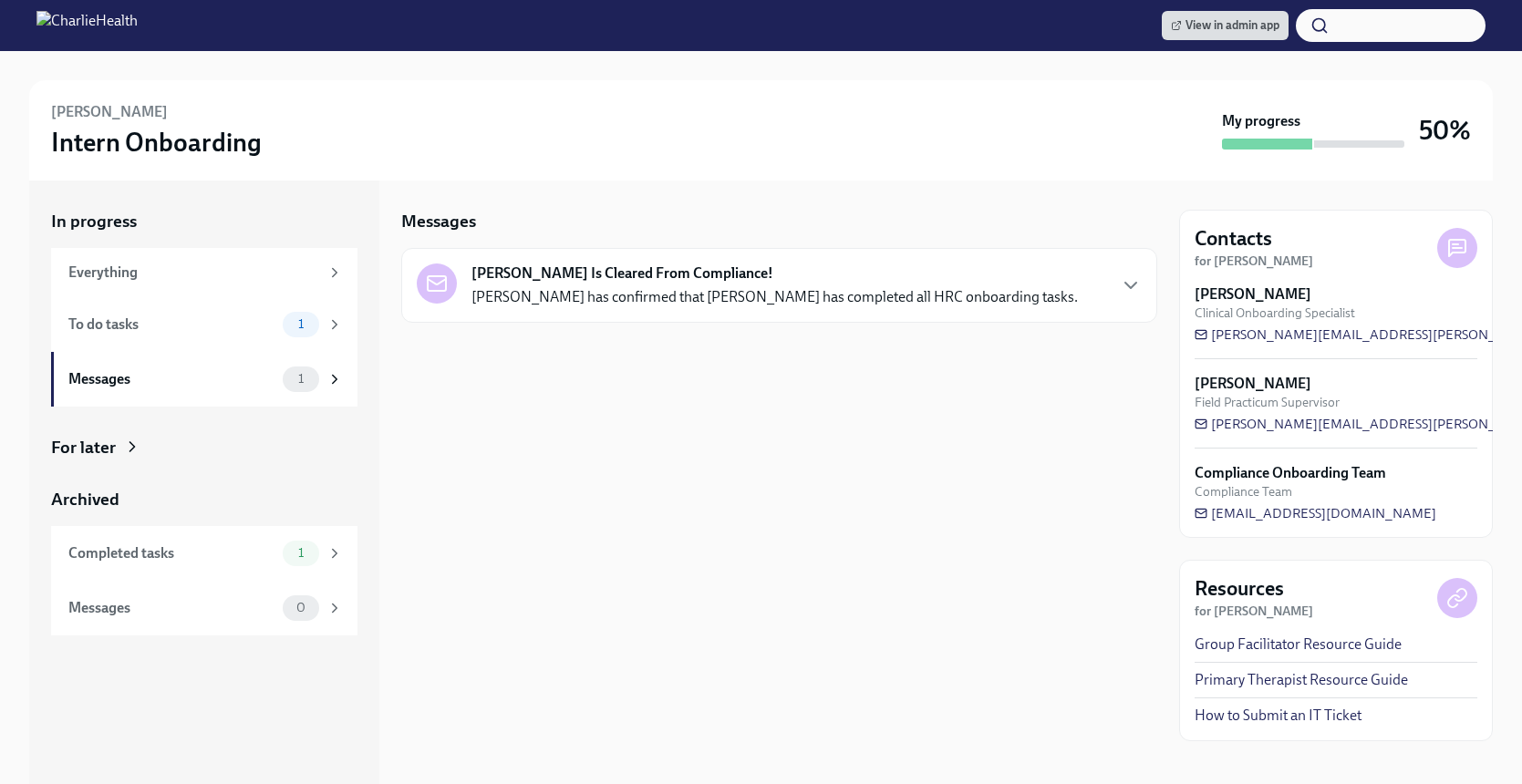
click at [590, 270] on strong "[PERSON_NAME] Is Cleared From Compliance!" at bounding box center [622, 273] width 302 height 20
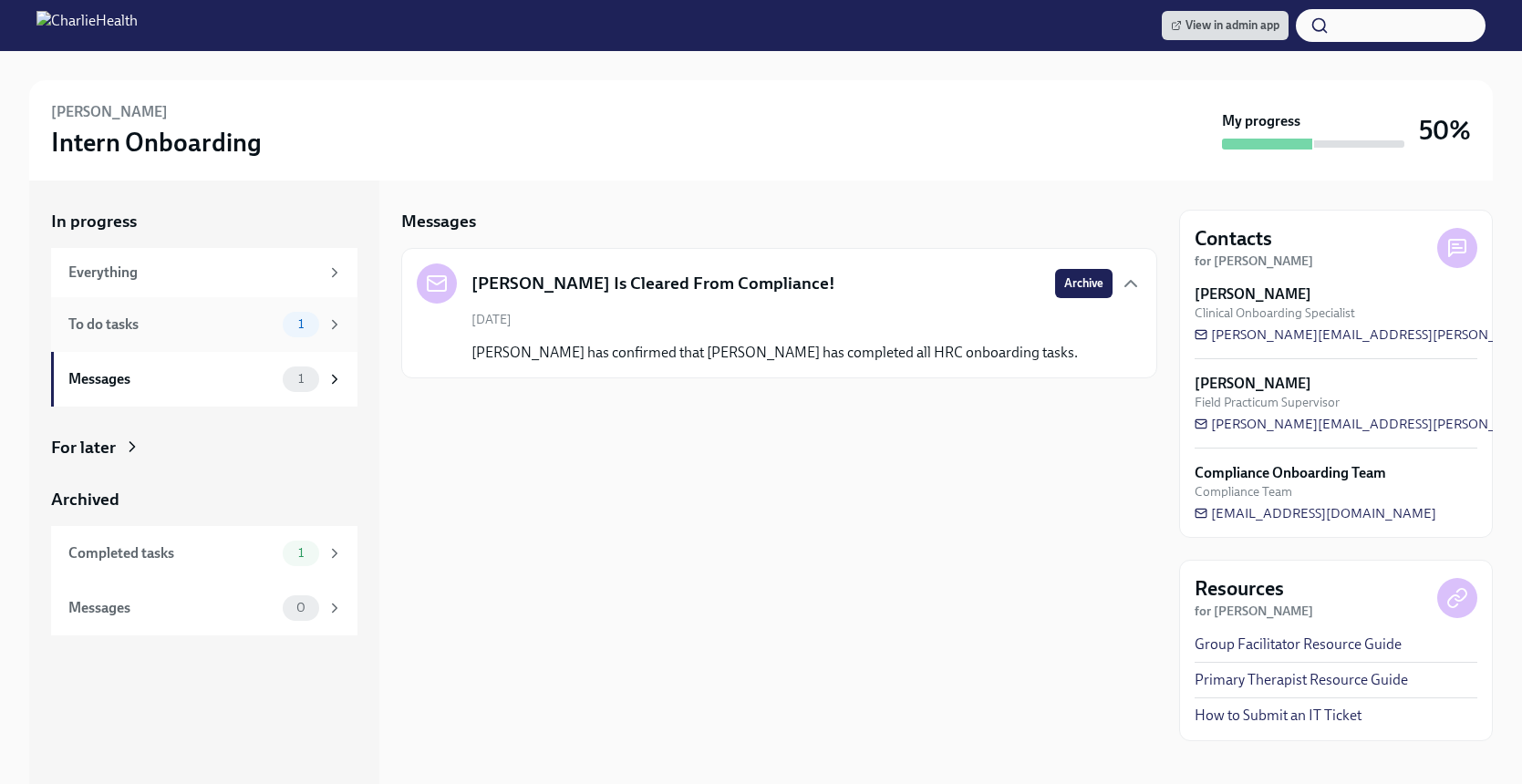
click at [220, 334] on div "To do tasks" at bounding box center [172, 324] width 207 height 20
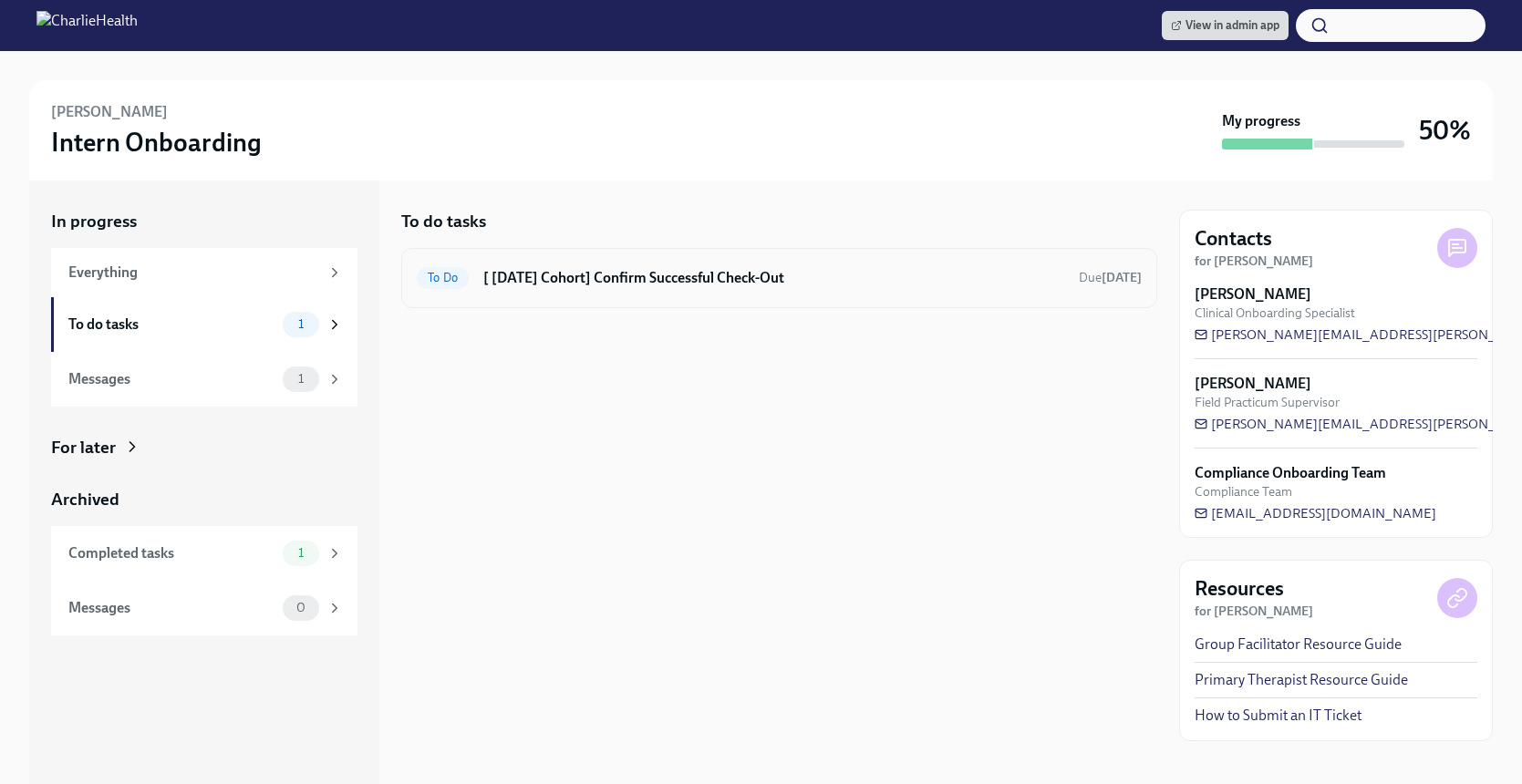
click at [614, 283] on h6 "[ [DATE] Cohort] Confirm Successful Check-Out" at bounding box center [773, 278] width 581 height 20
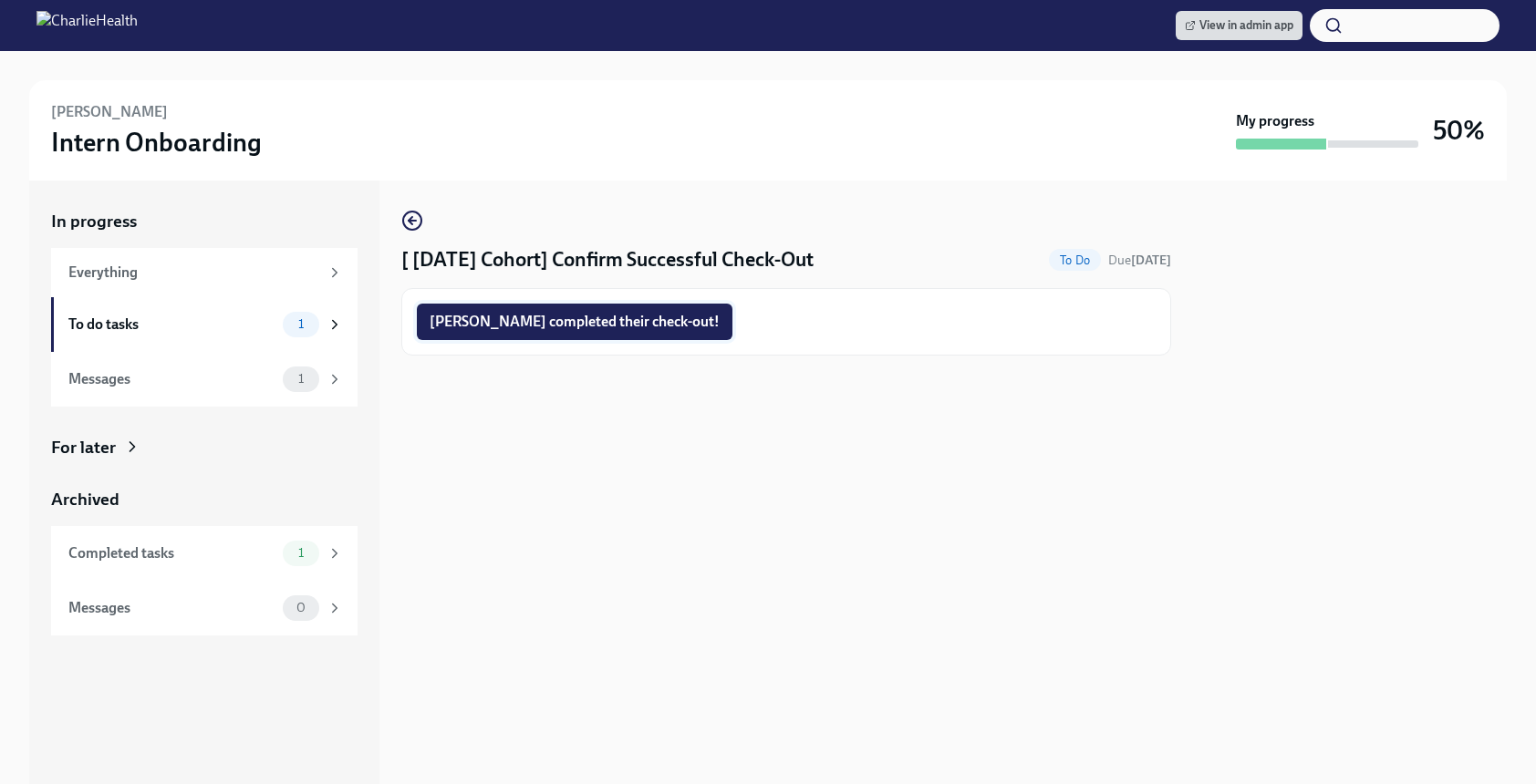
click at [606, 329] on span "[PERSON_NAME] completed their check-out!" at bounding box center [574, 321] width 290 height 19
